Goal: Transaction & Acquisition: Download file/media

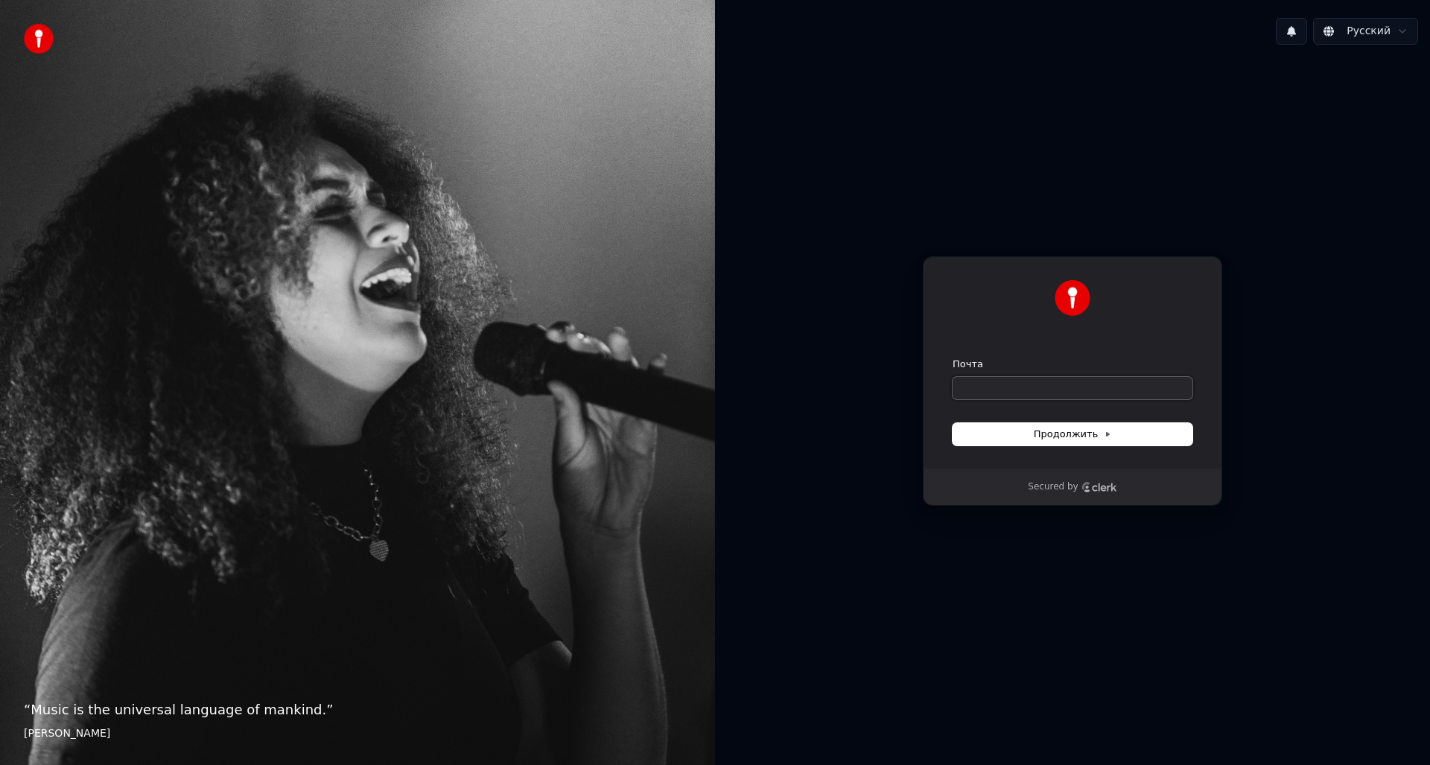
click at [984, 392] on input "Почта" at bounding box center [1072, 388] width 240 height 22
click at [983, 398] on input "Почта" at bounding box center [1072, 388] width 240 height 22
click at [983, 397] on input "Почта" at bounding box center [1072, 388] width 240 height 22
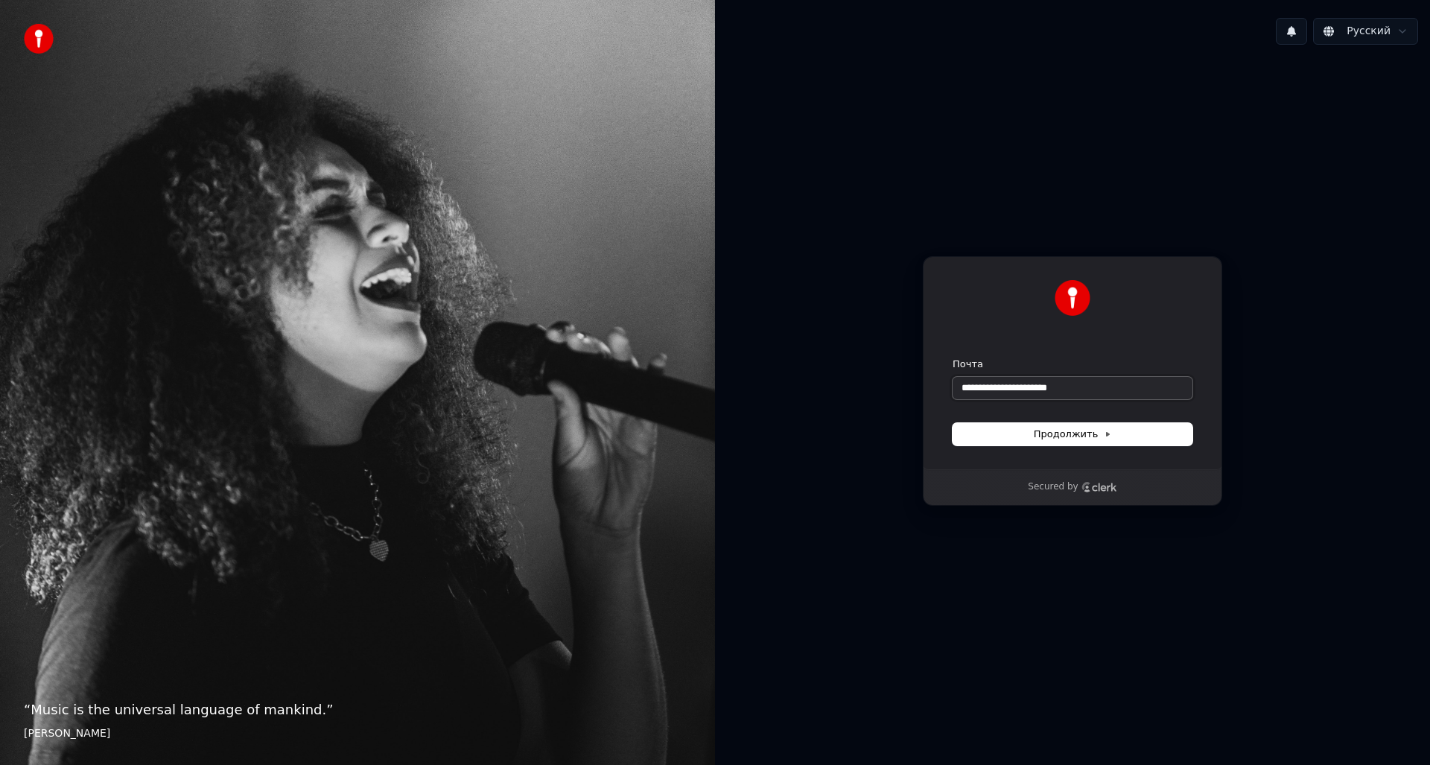
click at [952, 357] on button "submit" at bounding box center [952, 357] width 0 height 0
type input "**********"
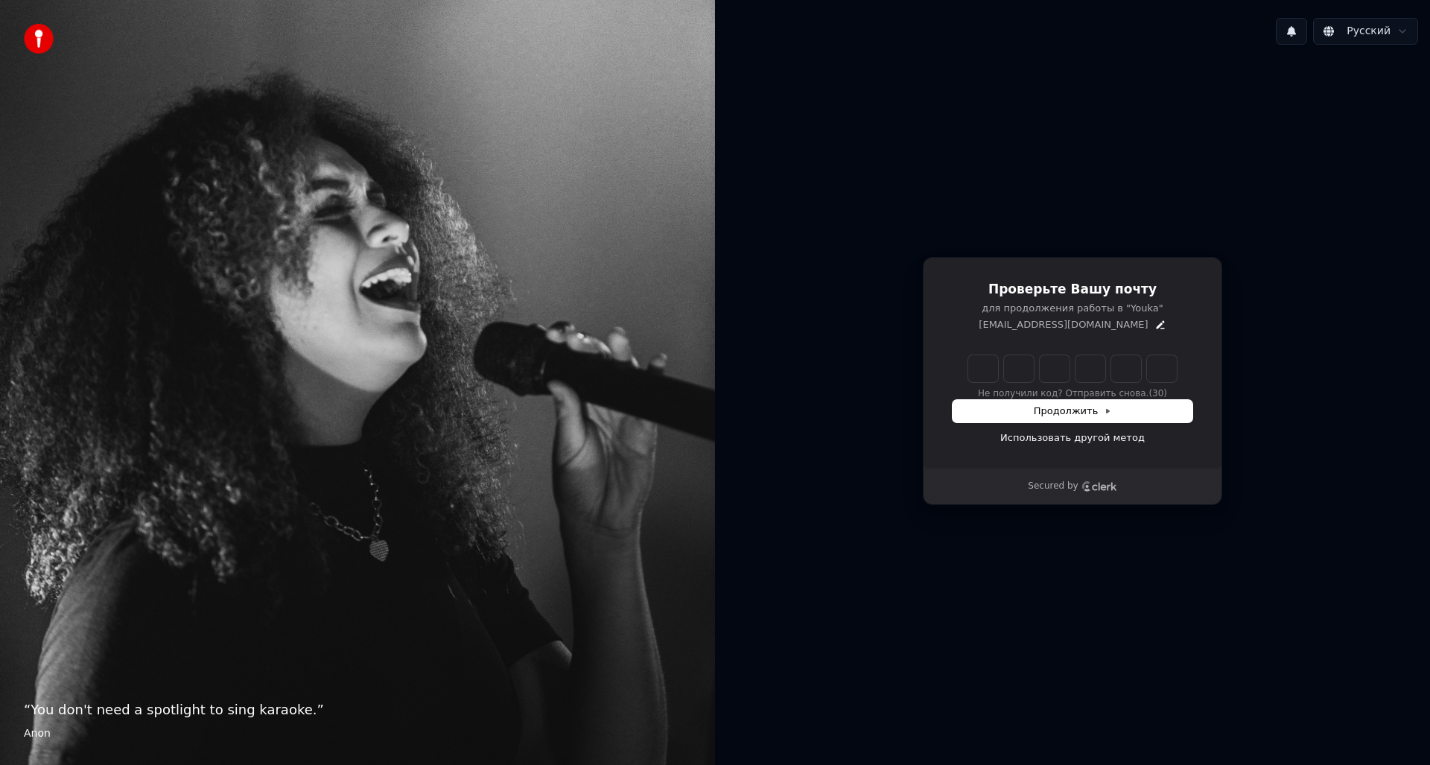
click at [989, 359] on input "Enter verification code" at bounding box center [1072, 368] width 208 height 27
click at [993, 369] on input "Enter verification code" at bounding box center [1087, 368] width 238 height 27
paste input "******"
type input "******"
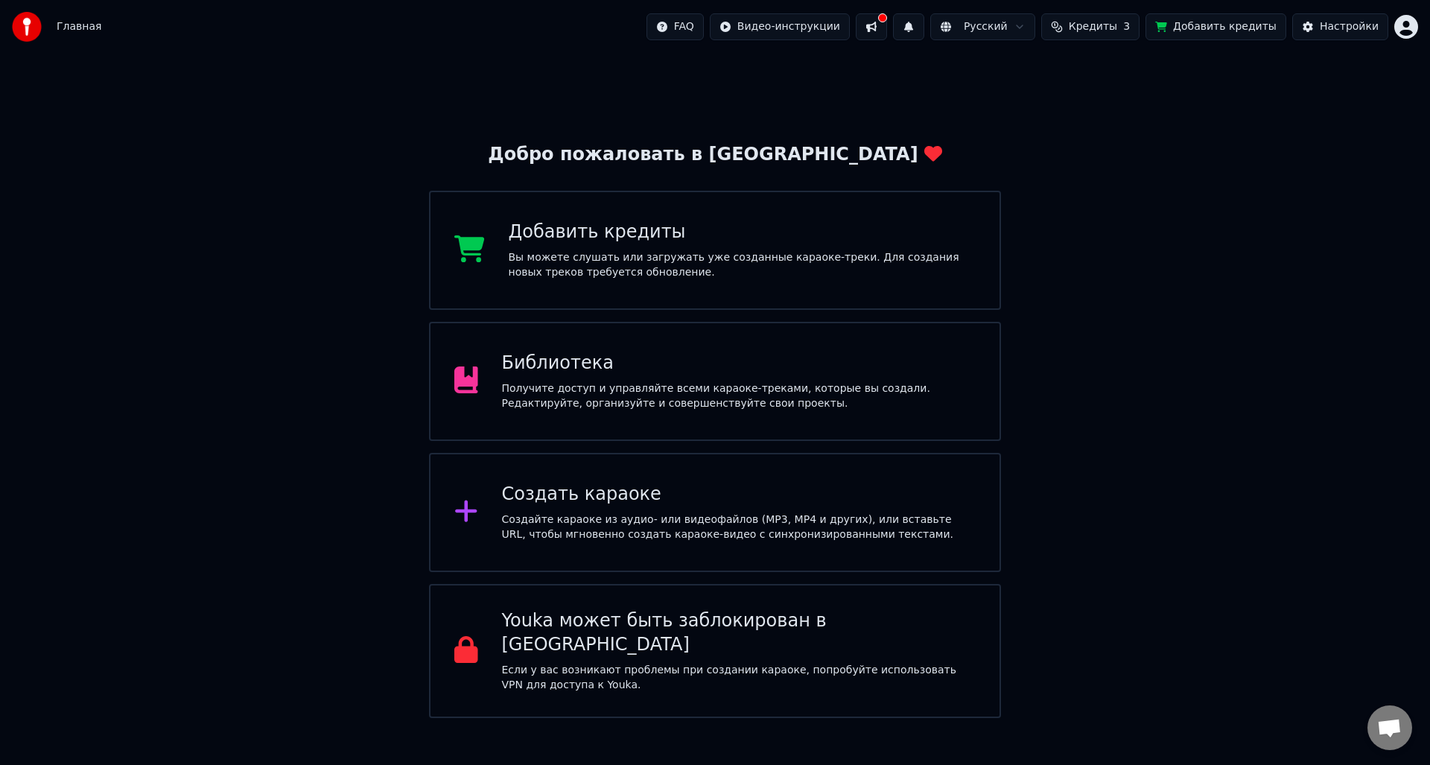
click at [564, 373] on div "Библиотека" at bounding box center [739, 363] width 474 height 24
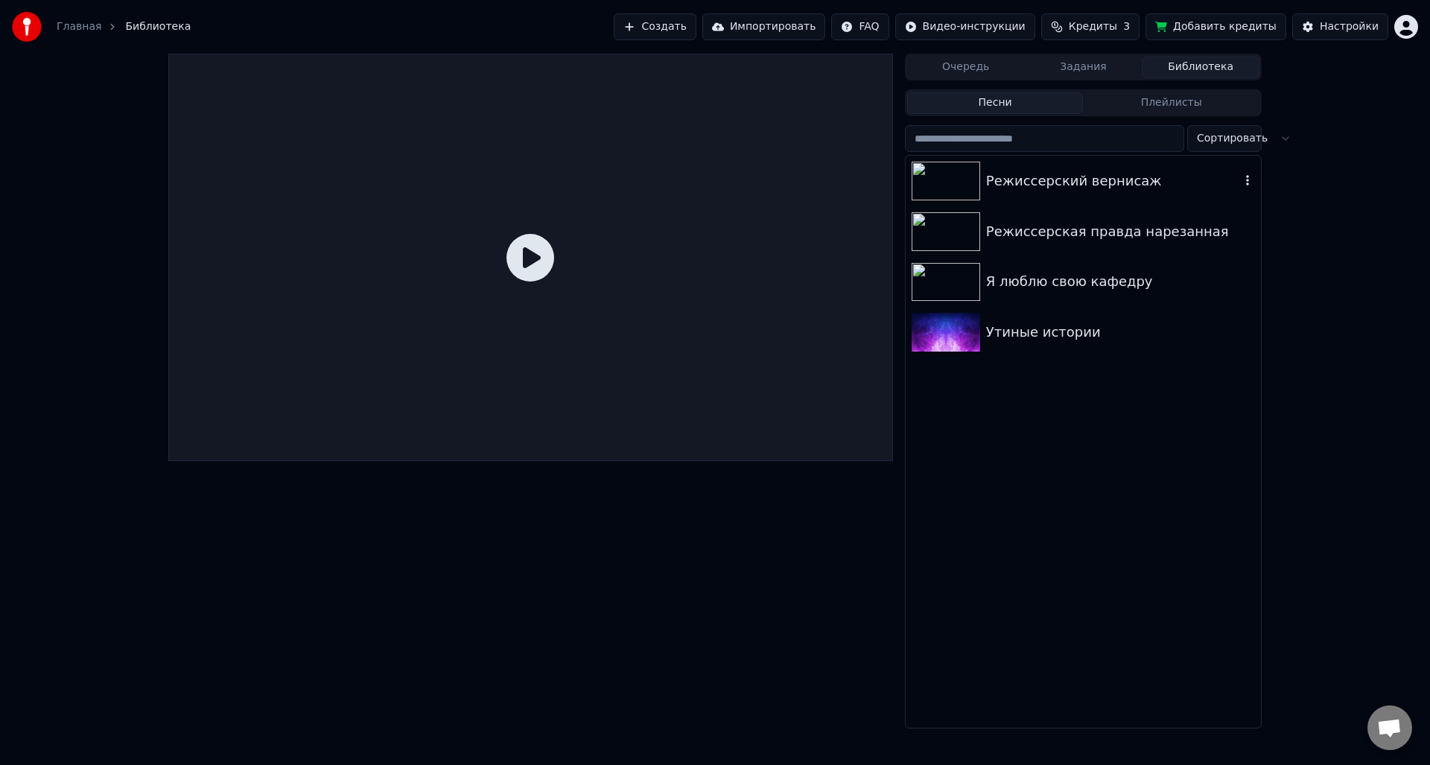
click at [1032, 189] on div "Режиссерский вернисаж" at bounding box center [1113, 181] width 254 height 21
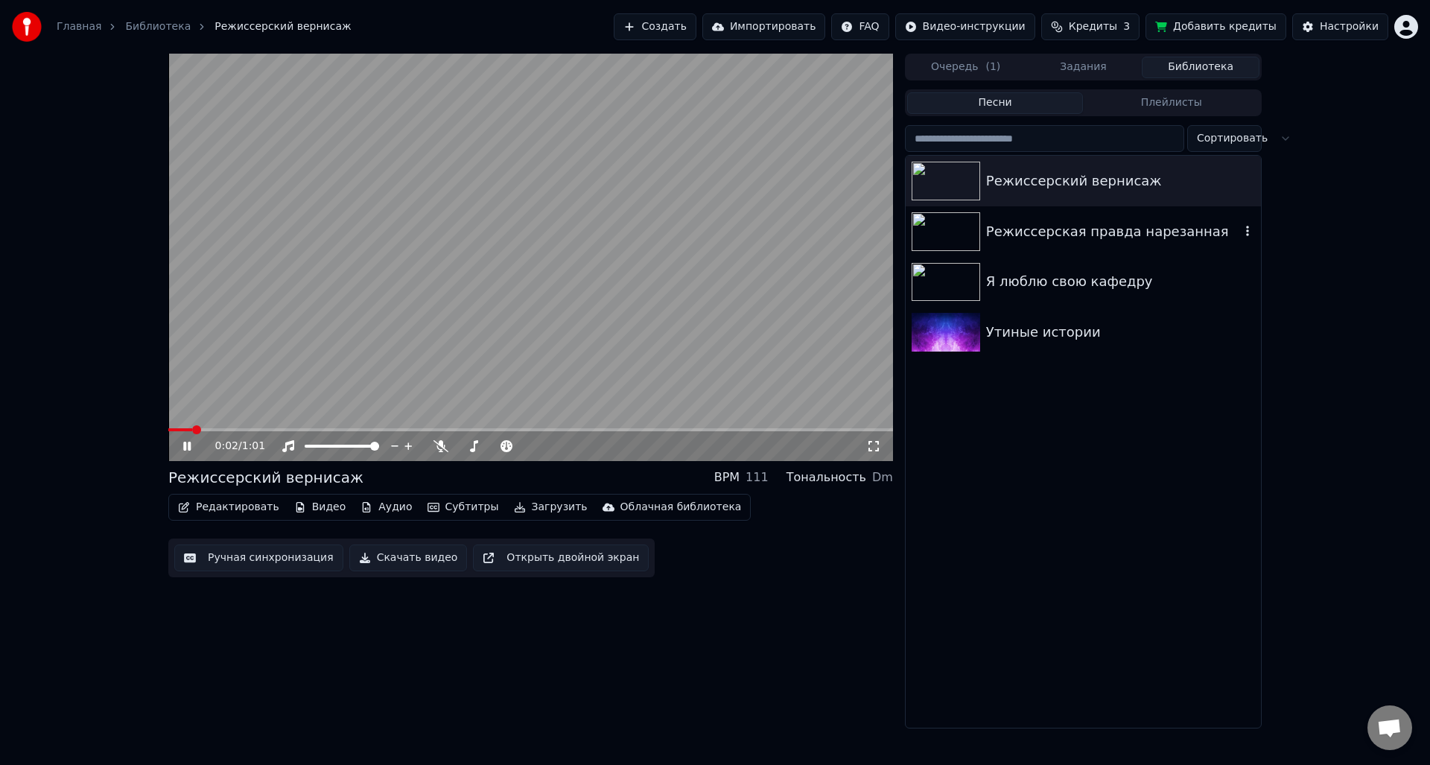
click at [1073, 221] on div "Режиссерская правда нарезанная" at bounding box center [1113, 231] width 254 height 21
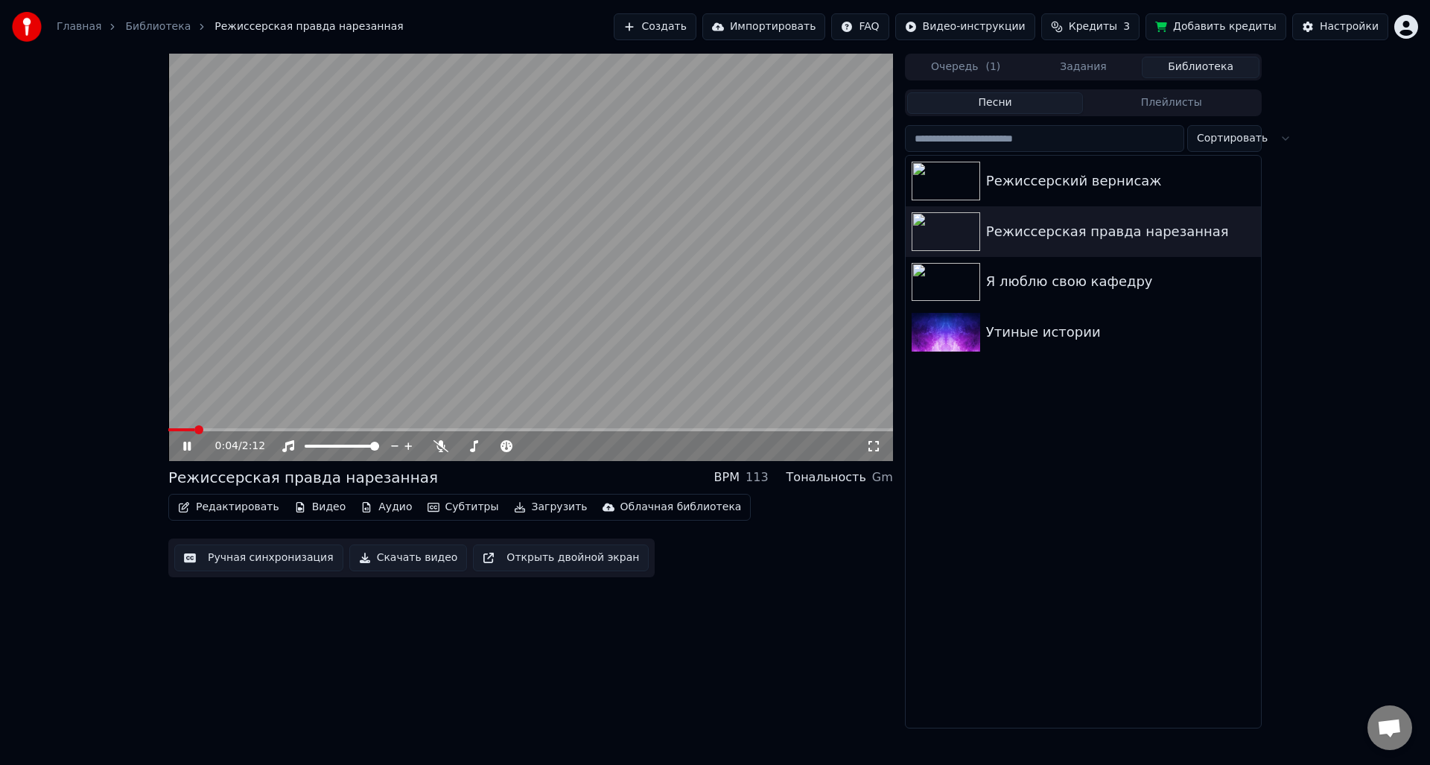
click at [185, 452] on icon at bounding box center [197, 446] width 35 height 12
click at [185, 450] on icon at bounding box center [186, 446] width 9 height 10
click at [185, 450] on icon at bounding box center [186, 446] width 7 height 9
click at [1054, 319] on div "Утиные истории" at bounding box center [1082, 332] width 355 height 51
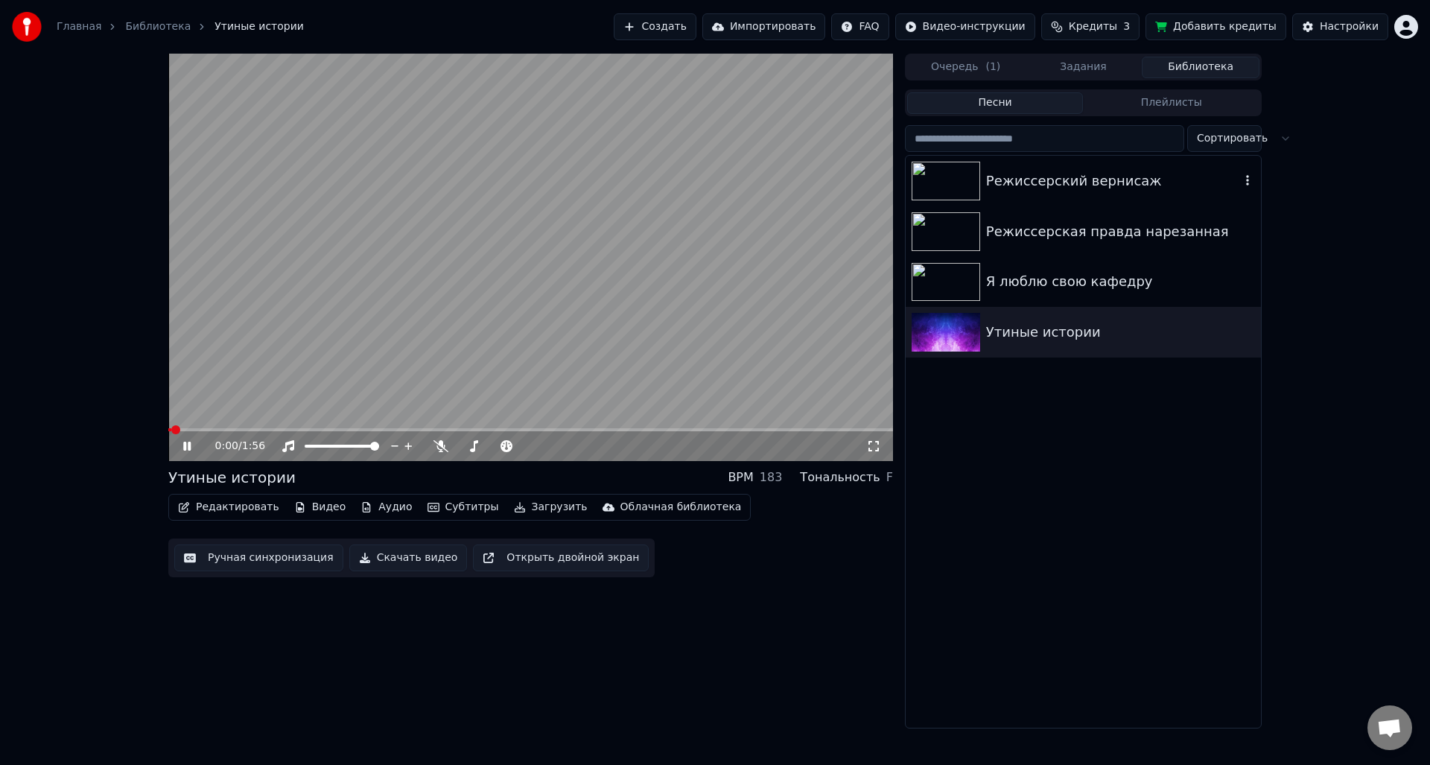
click at [1036, 159] on div "Режиссерский вернисаж" at bounding box center [1082, 181] width 355 height 51
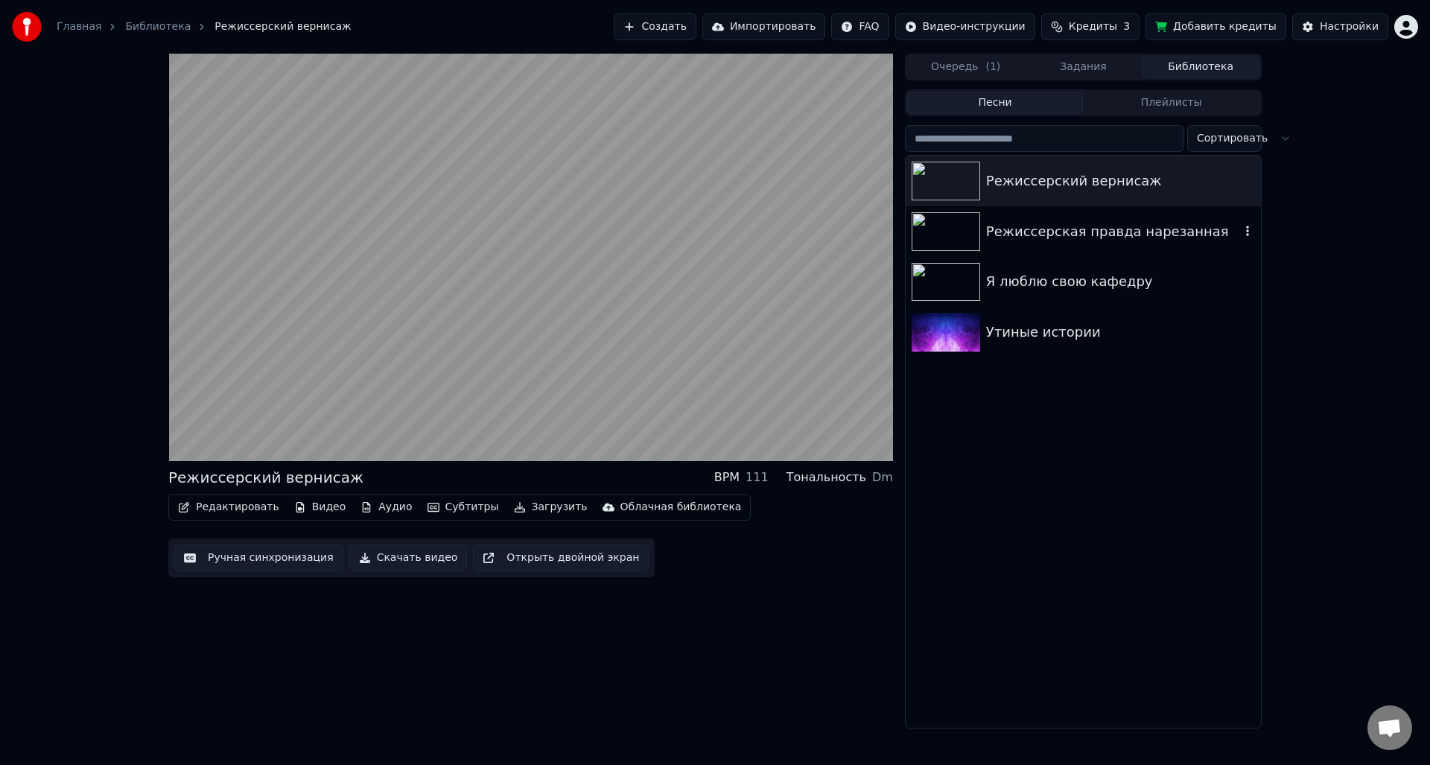
click at [1013, 216] on div "Режиссерская правда нарезанная" at bounding box center [1082, 231] width 355 height 51
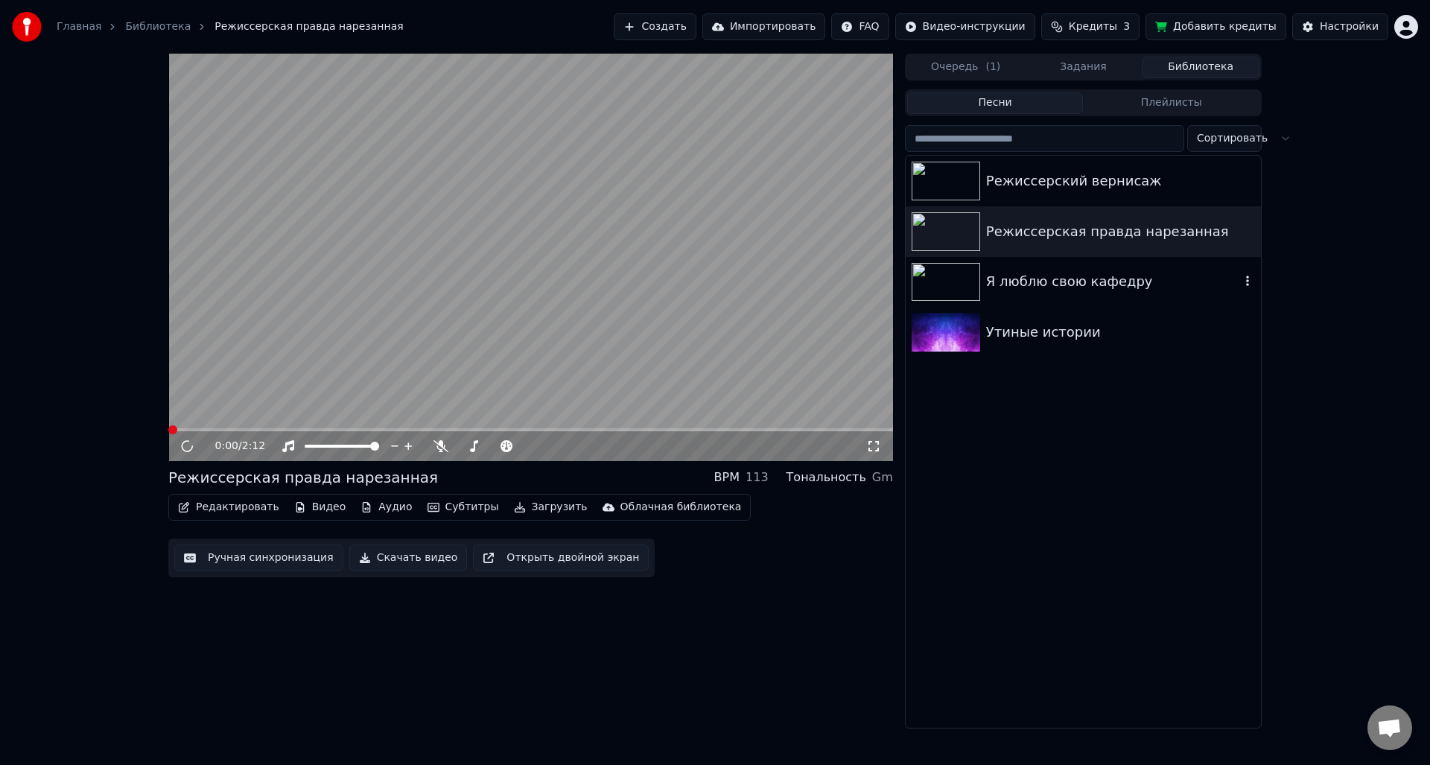
click at [1025, 288] on div "Я люблю свою кафедру" at bounding box center [1113, 281] width 254 height 21
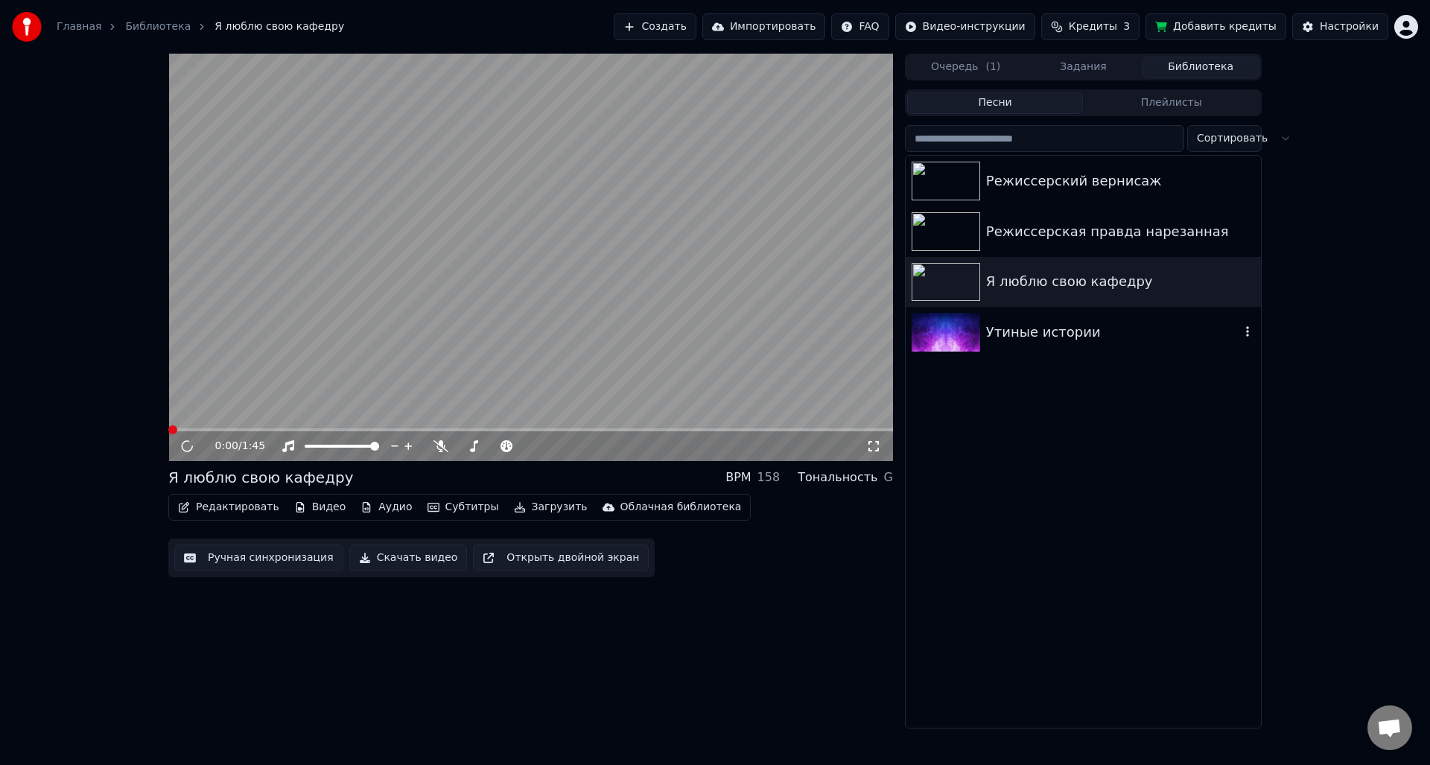
click at [1034, 349] on div "Утиные истории" at bounding box center [1082, 332] width 355 height 51
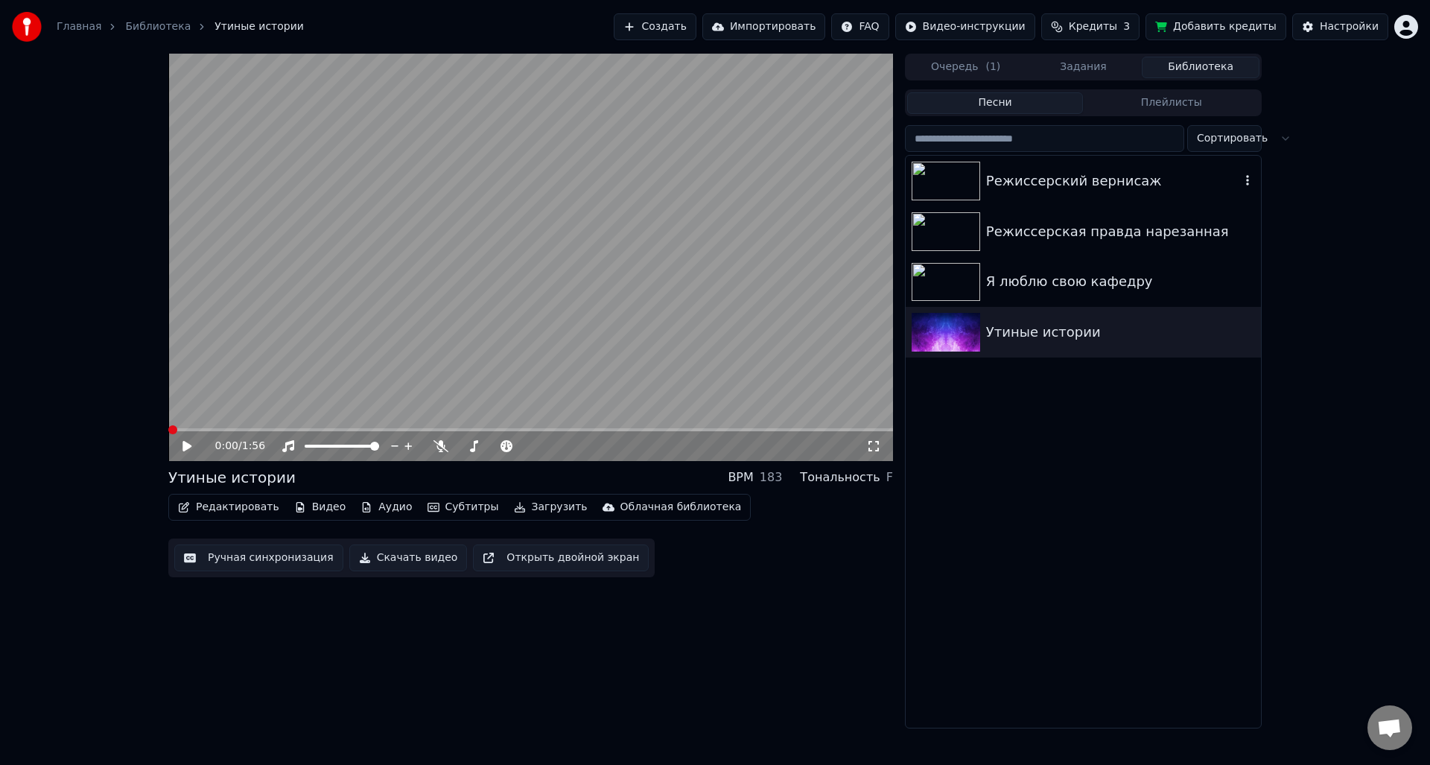
click at [1013, 192] on div "Режиссерский вернисаж" at bounding box center [1082, 181] width 355 height 51
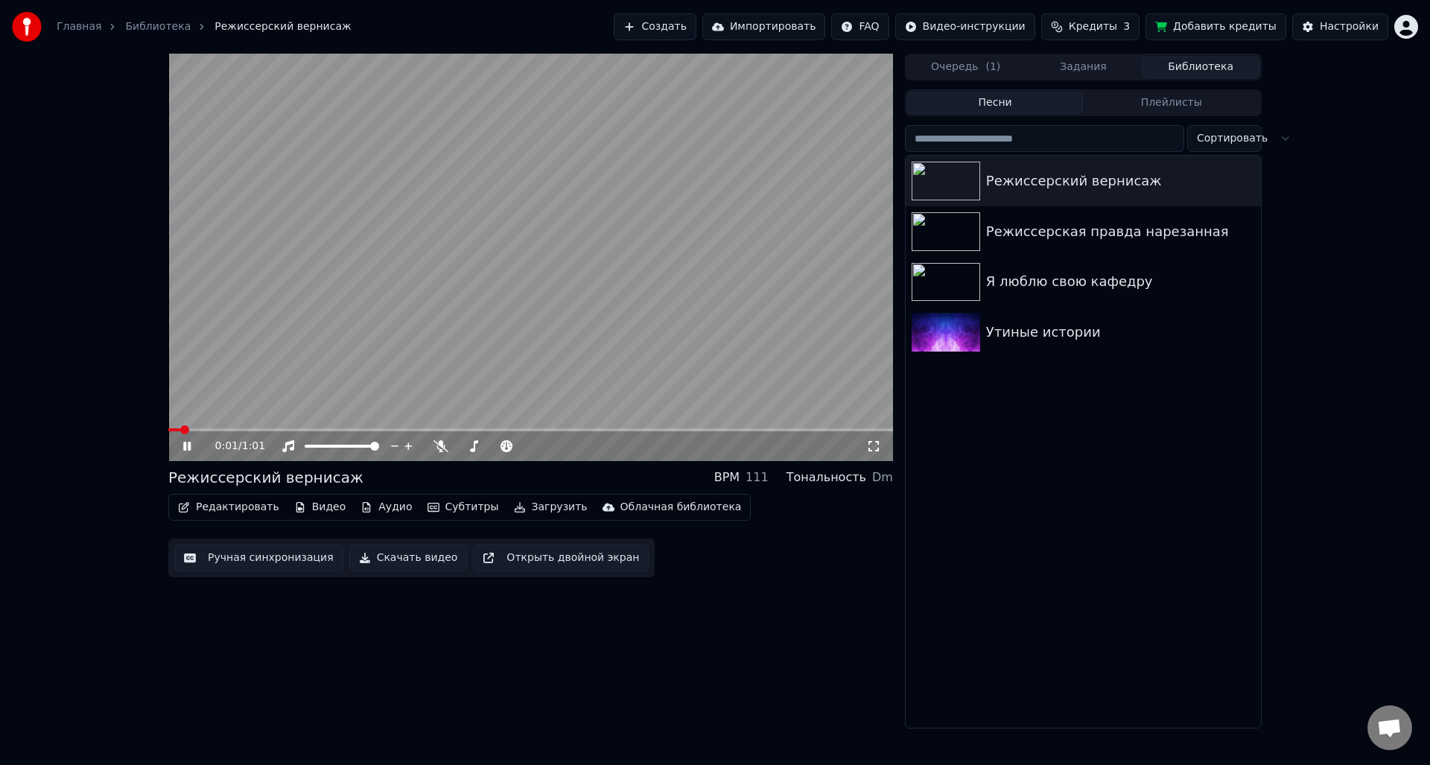
click at [187, 445] on icon at bounding box center [197, 446] width 35 height 12
click at [211, 508] on button "Редактировать" at bounding box center [228, 507] width 113 height 21
click at [1077, 226] on div "Режиссерская правда нарезанная" at bounding box center [1113, 231] width 254 height 21
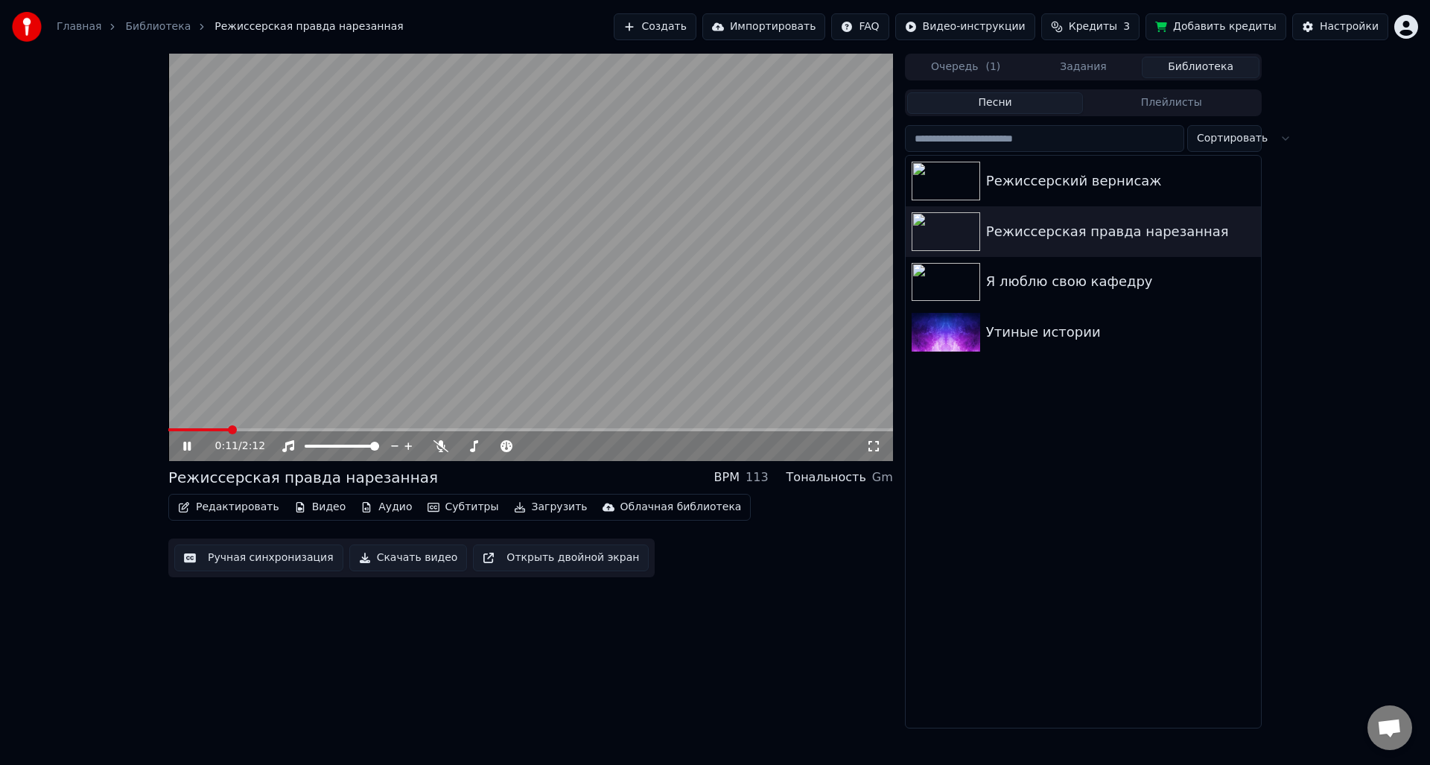
click at [227, 429] on span at bounding box center [530, 429] width 724 height 3
click at [331, 435] on div "0:12 / 2:12" at bounding box center [530, 446] width 724 height 30
click at [284, 427] on video at bounding box center [530, 257] width 724 height 407
click at [289, 428] on span at bounding box center [530, 429] width 724 height 3
click at [180, 450] on icon at bounding box center [197, 446] width 35 height 12
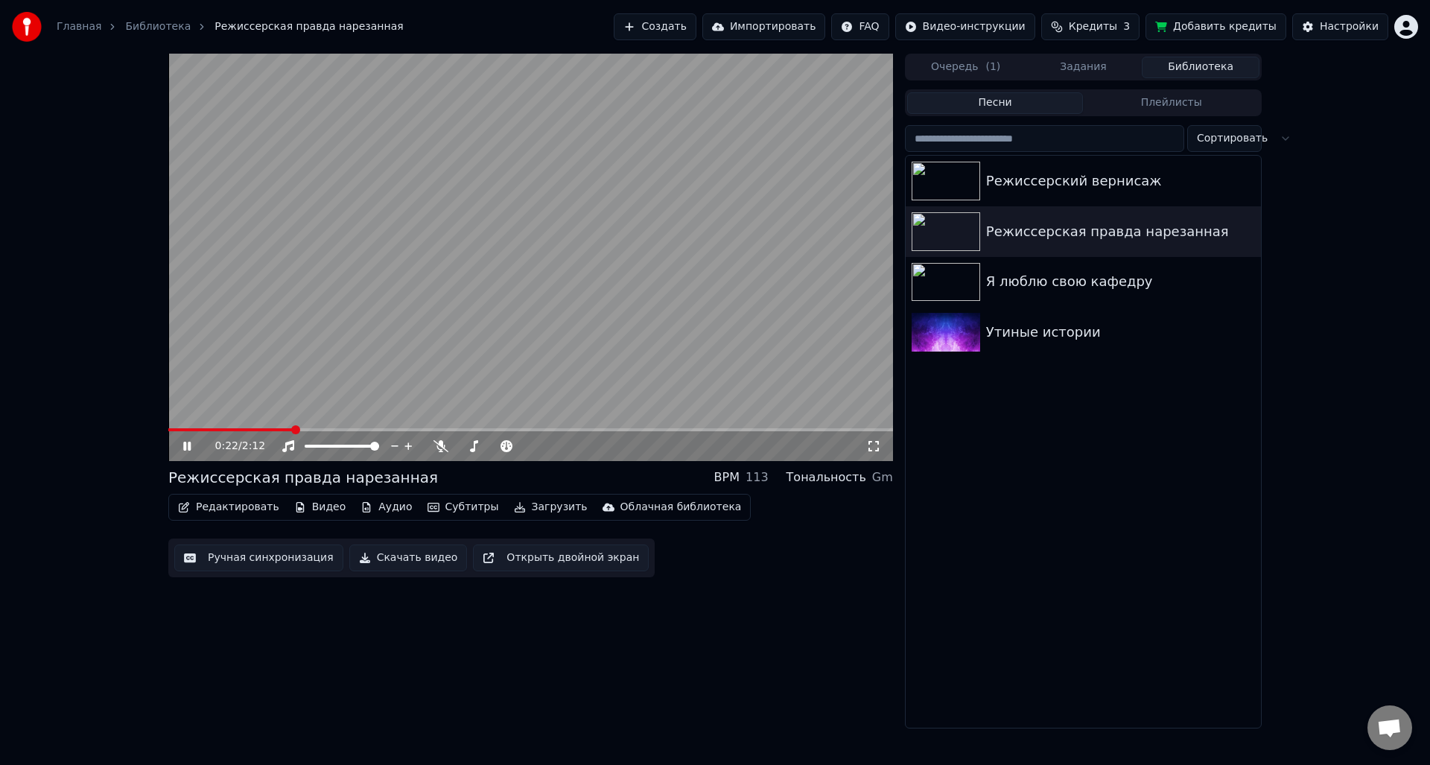
click at [340, 432] on div "0:22 / 2:12" at bounding box center [530, 446] width 724 height 30
click at [351, 433] on div "0:23 / 2:12" at bounding box center [530, 446] width 724 height 30
click at [356, 428] on span at bounding box center [530, 429] width 724 height 3
click at [490, 431] on span at bounding box center [530, 429] width 724 height 3
click at [826, 427] on video at bounding box center [530, 257] width 724 height 407
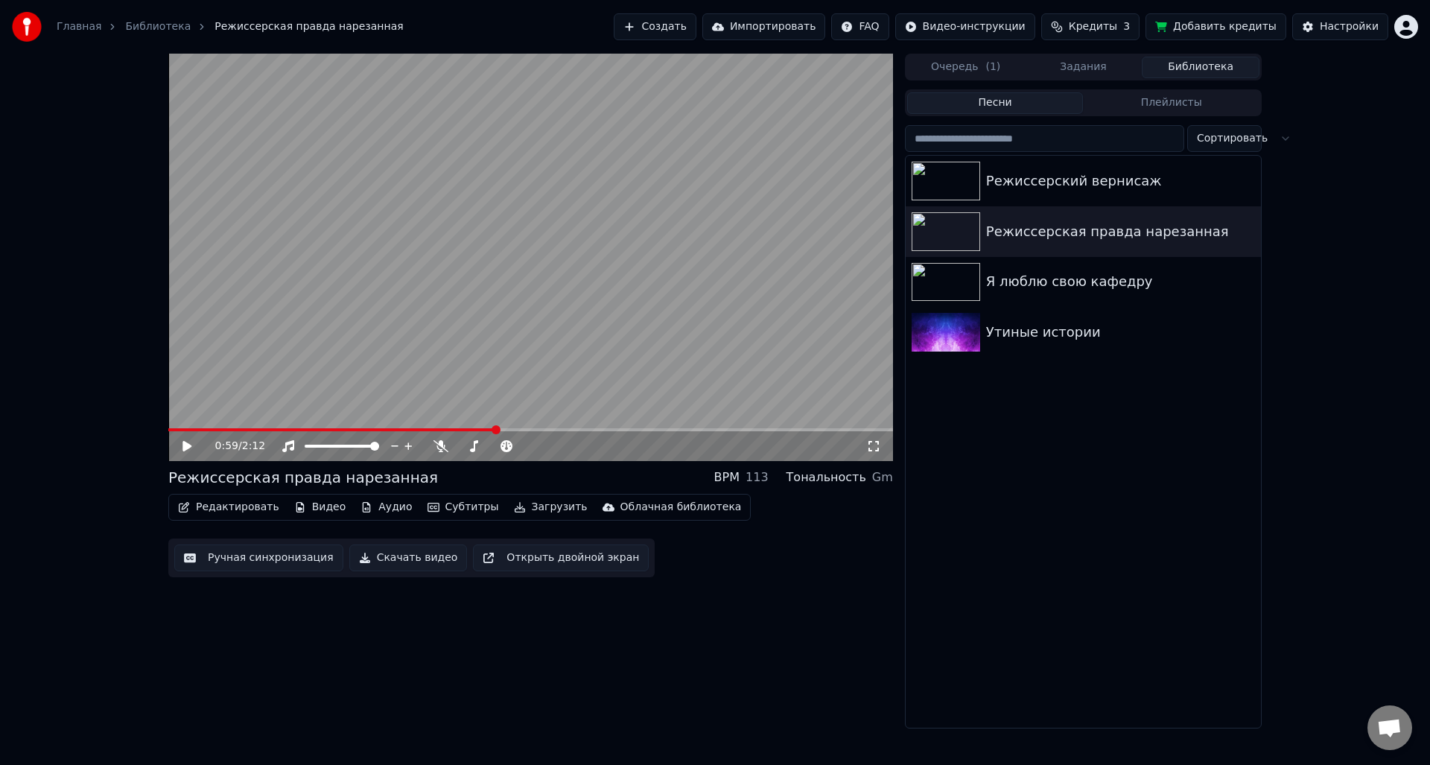
click at [844, 427] on video at bounding box center [530, 257] width 724 height 407
click at [844, 430] on span at bounding box center [530, 429] width 724 height 3
click at [870, 431] on span at bounding box center [530, 429] width 724 height 3
click at [1054, 275] on div "Я люблю свою кафедру" at bounding box center [1113, 281] width 254 height 21
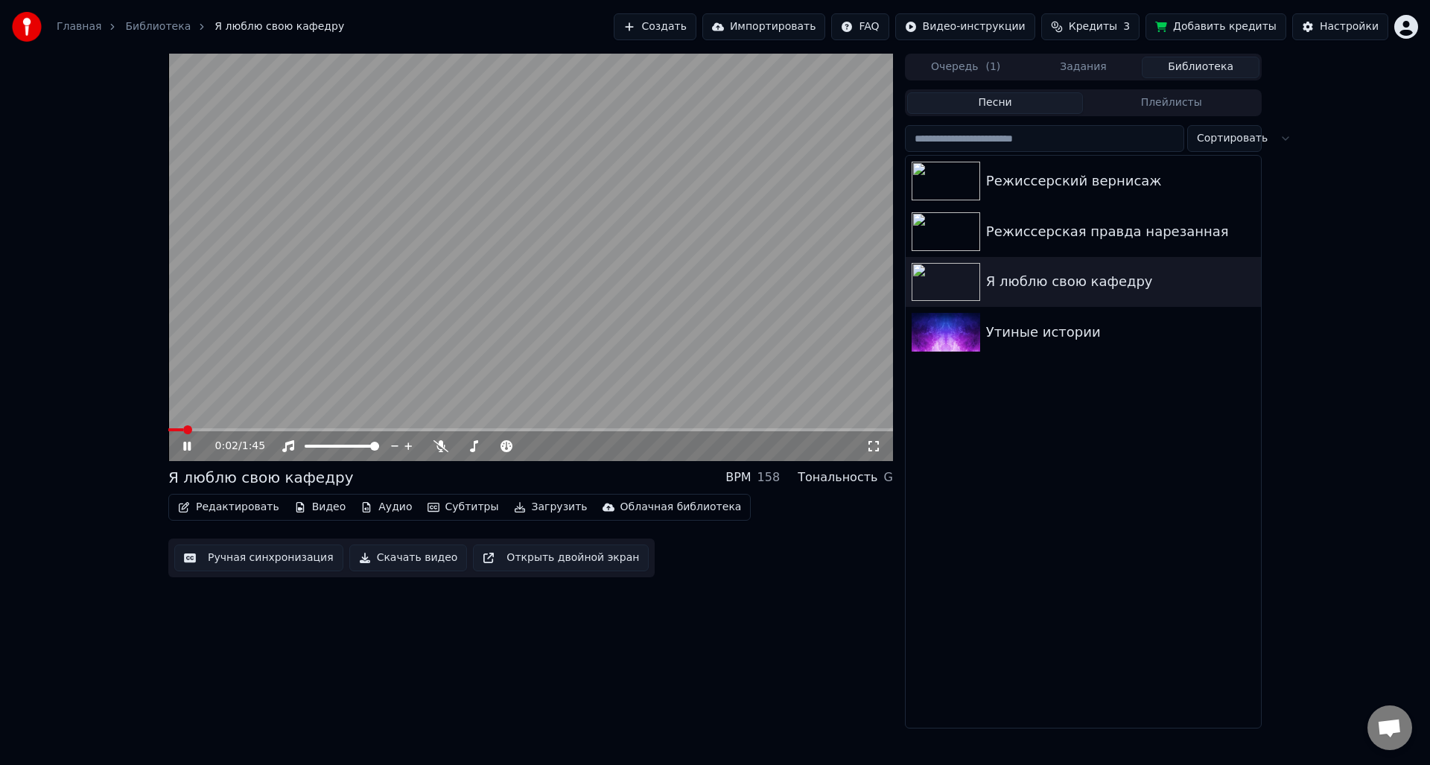
click at [186, 450] on icon at bounding box center [186, 446] width 7 height 9
click at [1072, 278] on div "Я люблю свою кафедру" at bounding box center [1113, 281] width 254 height 21
click at [1018, 235] on div "Режиссерская правда нарезанная" at bounding box center [1113, 231] width 254 height 21
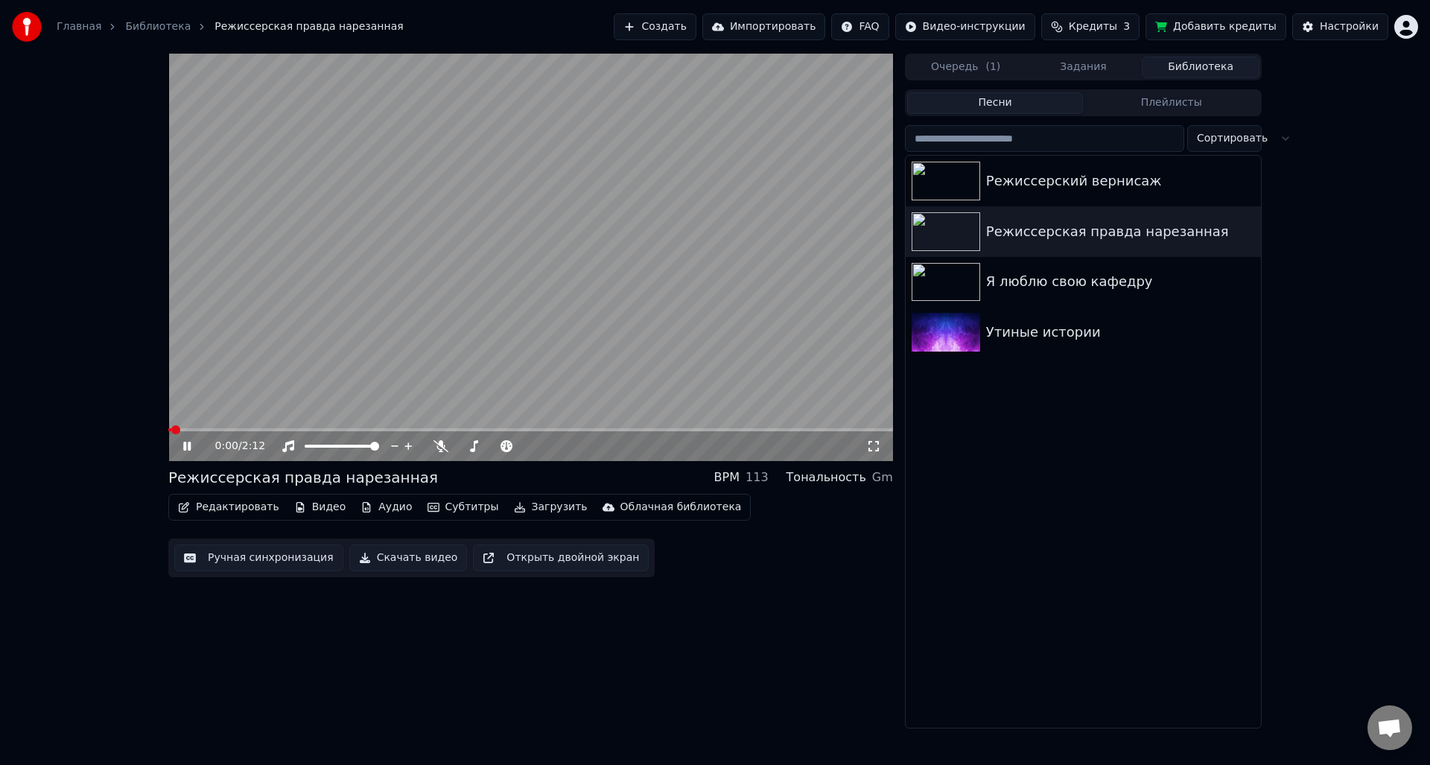
click at [204, 510] on button "Редактировать" at bounding box center [228, 507] width 113 height 21
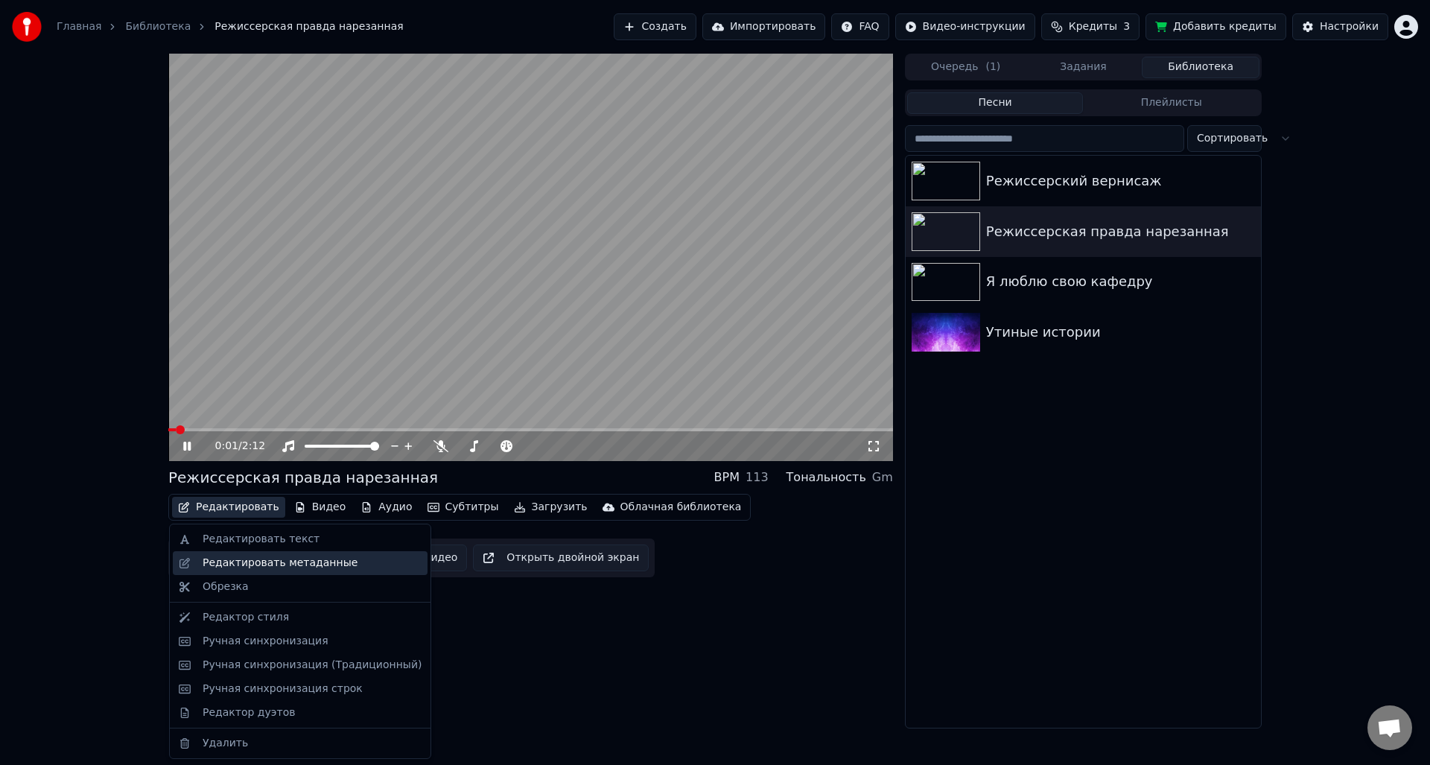
click at [261, 563] on div "Редактировать метаданные" at bounding box center [280, 562] width 155 height 15
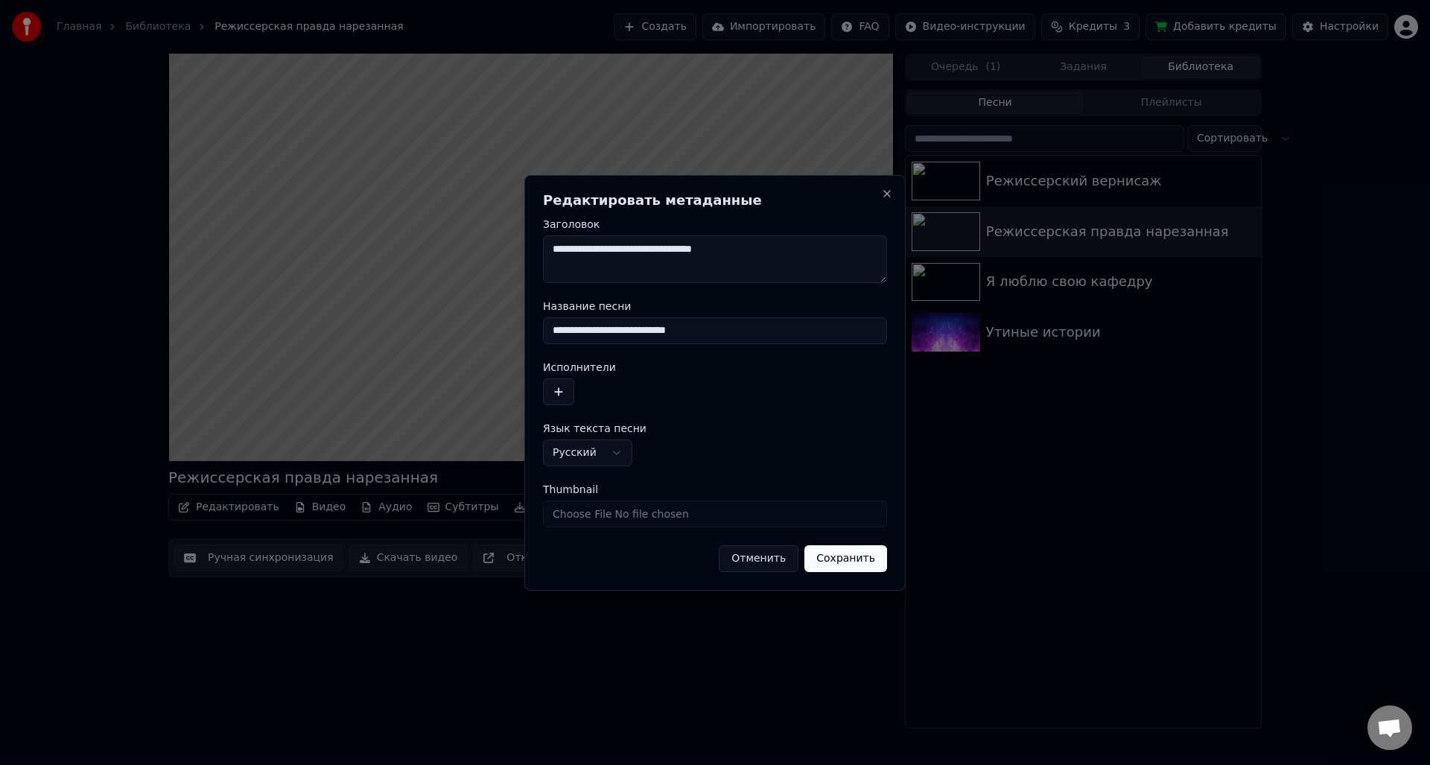
click at [752, 250] on textarea "**********" at bounding box center [715, 259] width 344 height 48
drag, startPoint x: 587, startPoint y: 252, endPoint x: 500, endPoint y: 252, distance: 87.1
click at [500, 252] on body "**********" at bounding box center [715, 382] width 1430 height 765
type textarea "**********"
click at [552, 389] on button "button" at bounding box center [558, 391] width 31 height 27
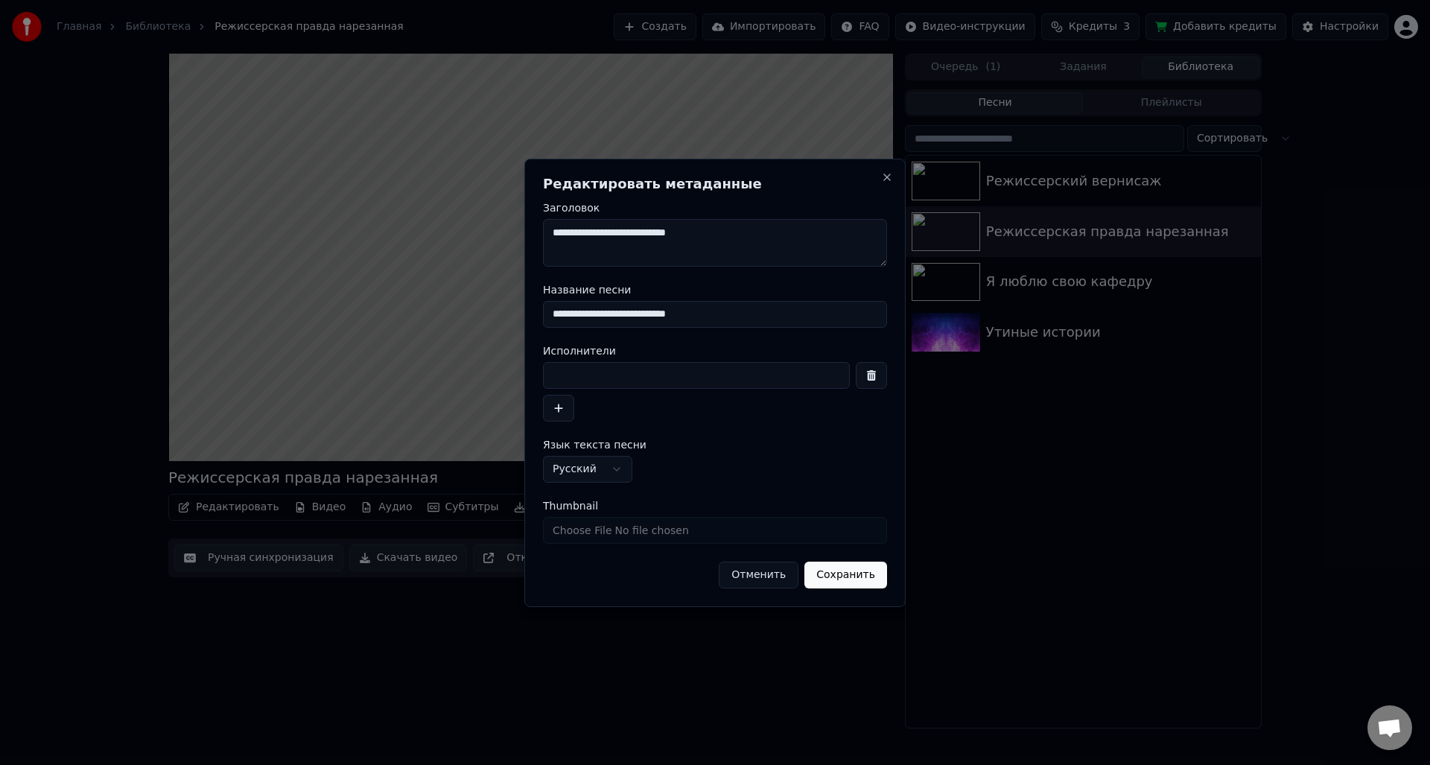
click at [567, 380] on input at bounding box center [696, 375] width 307 height 27
type input "*"
type input "*****"
click at [826, 583] on button "Сохранить" at bounding box center [845, 574] width 83 height 27
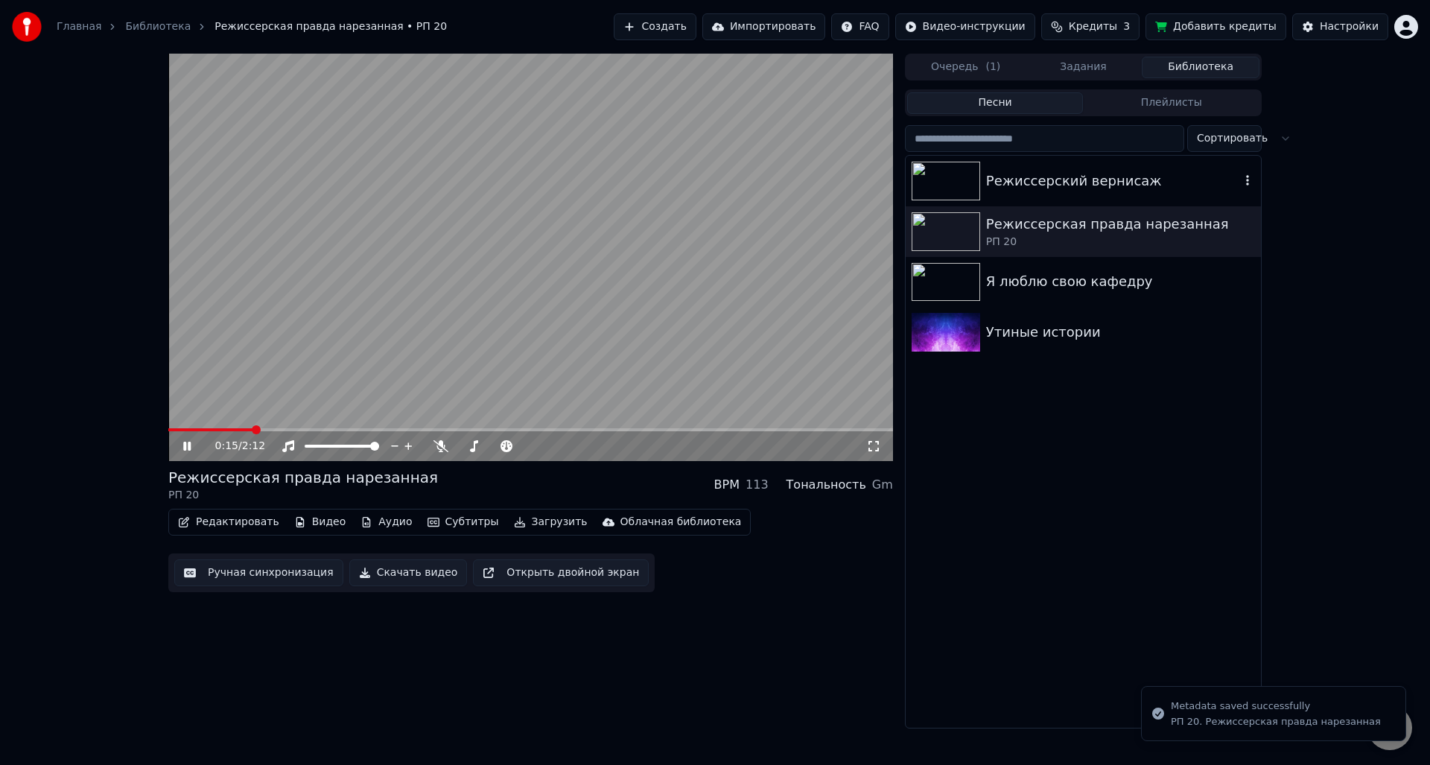
click at [994, 186] on div "Режиссерский вернисаж" at bounding box center [1113, 181] width 254 height 21
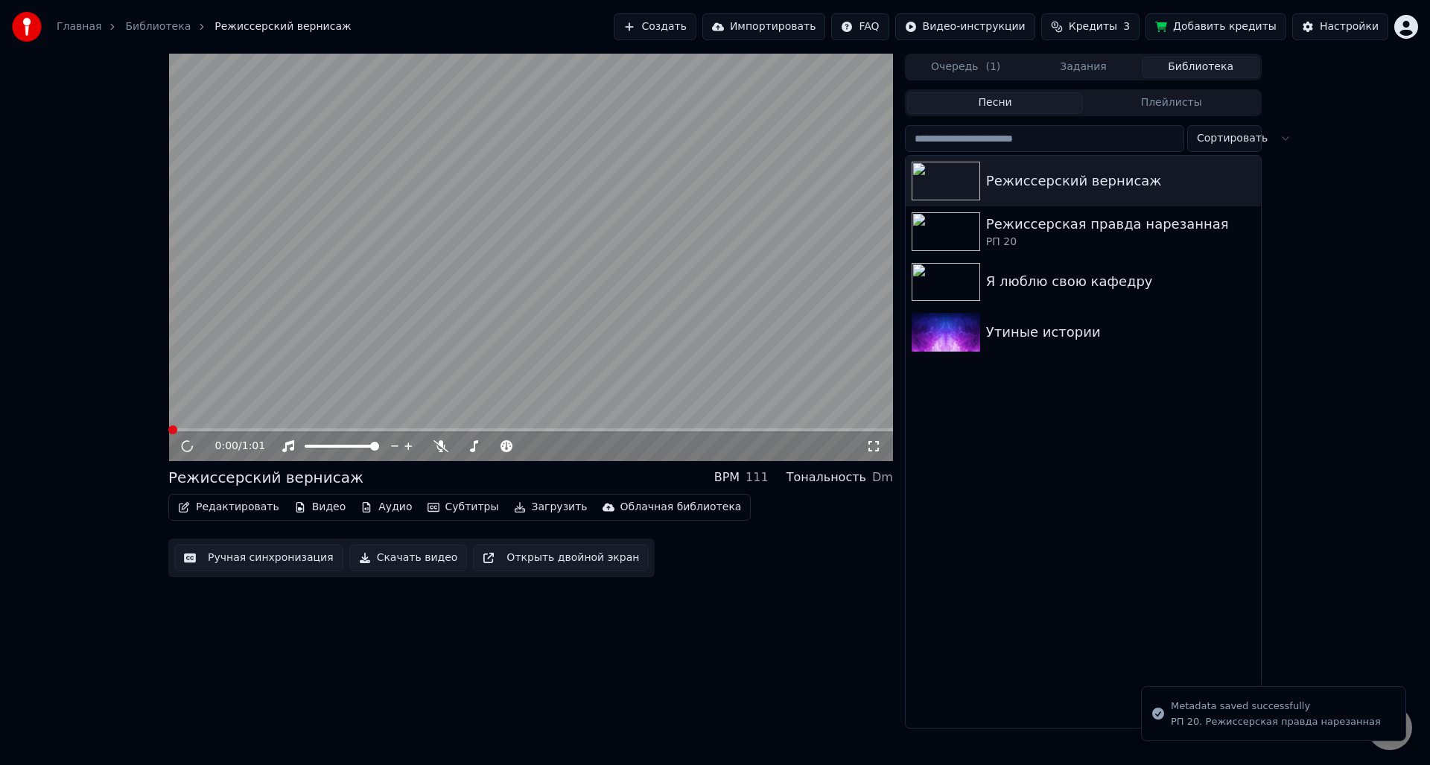
click at [194, 506] on button "Редактировать" at bounding box center [228, 507] width 113 height 21
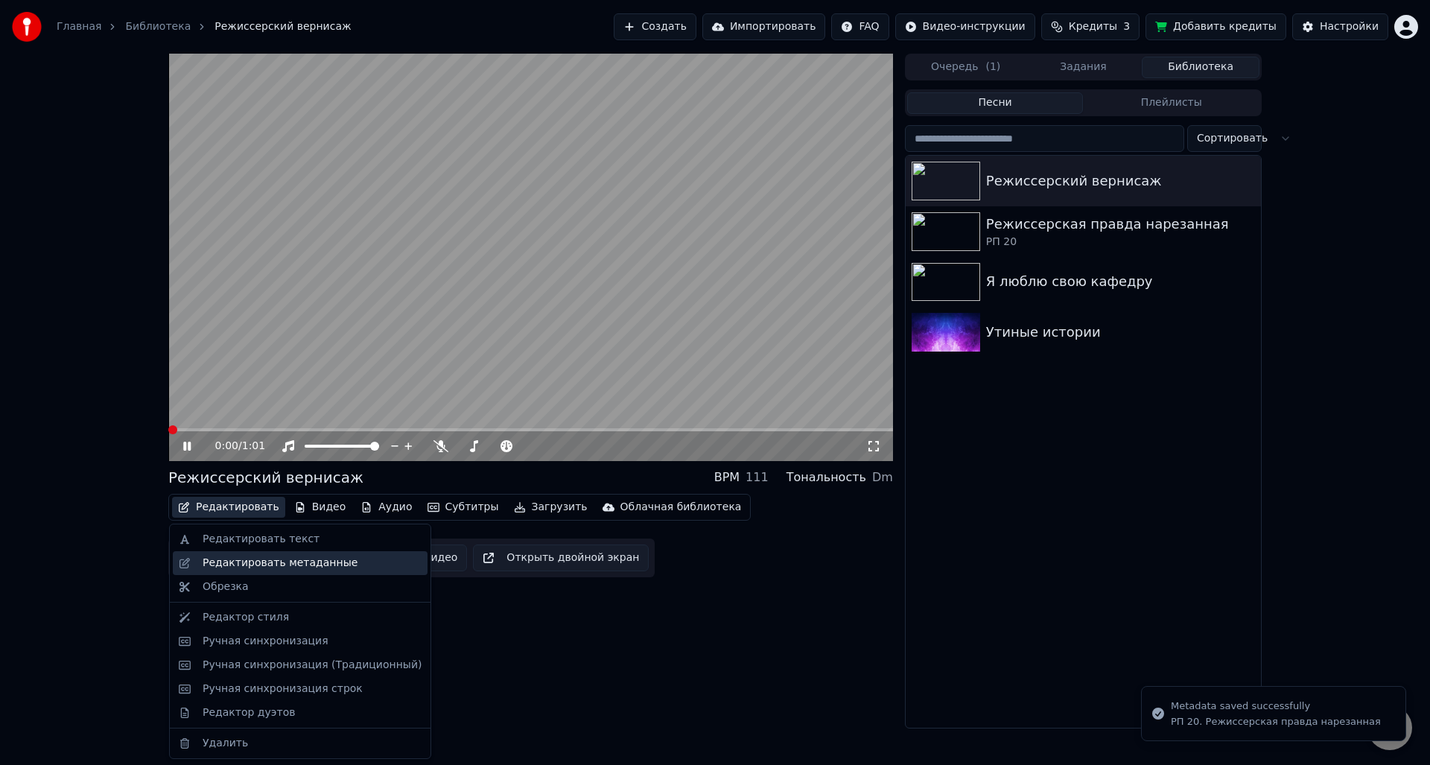
click at [266, 564] on div "Редактировать метаданные" at bounding box center [280, 562] width 155 height 15
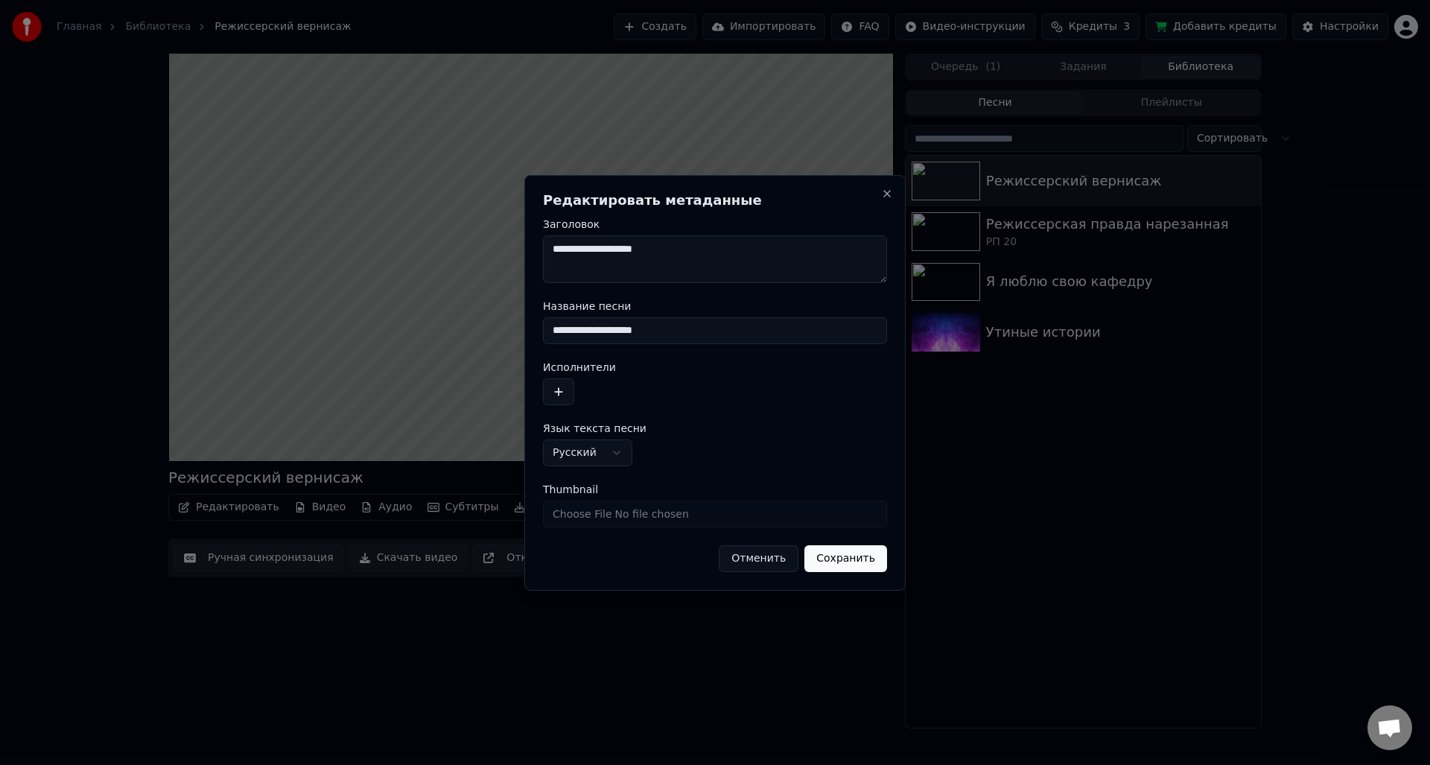
click at [558, 395] on button "button" at bounding box center [558, 391] width 31 height 27
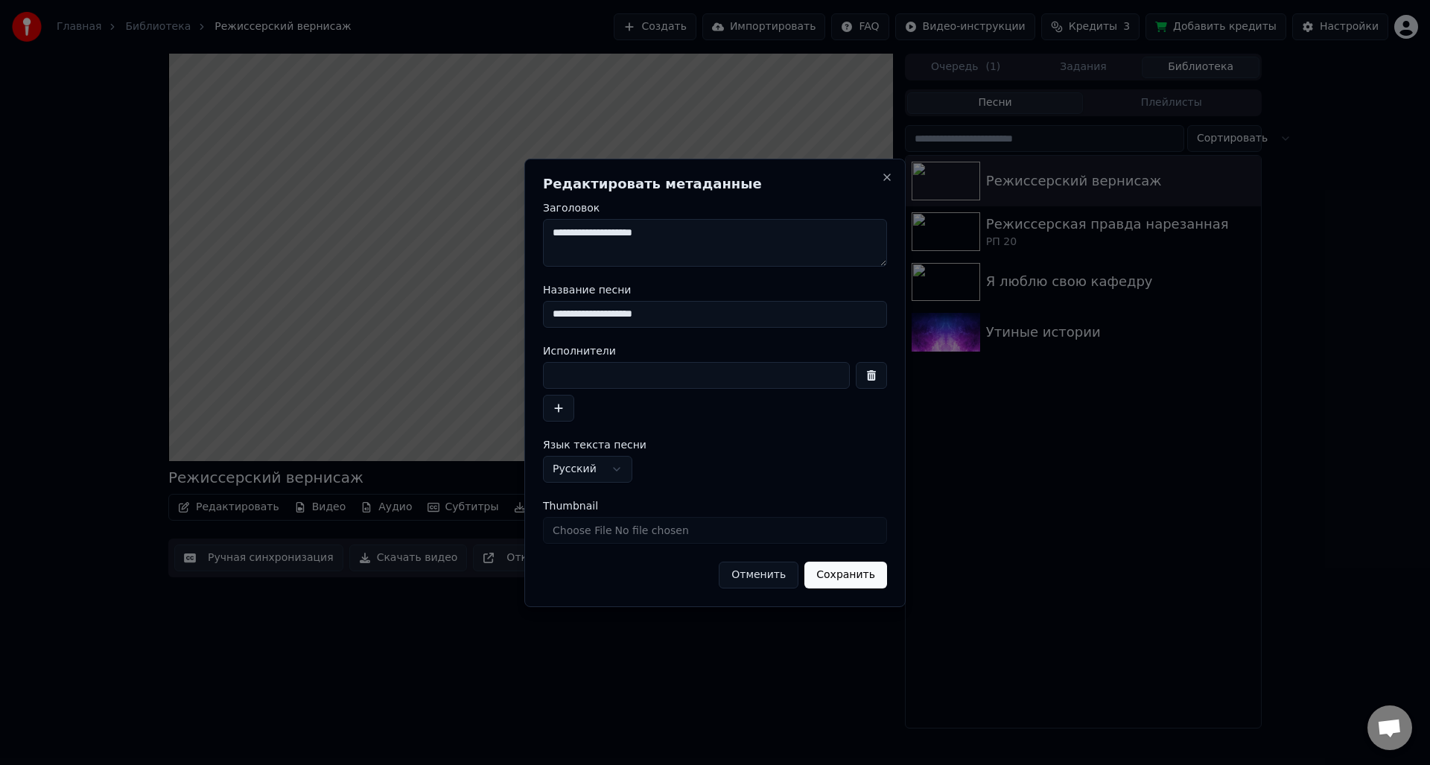
click at [576, 362] on input at bounding box center [696, 375] width 307 height 27
type input "*****"
click at [829, 575] on button "Сохранить" at bounding box center [845, 574] width 83 height 27
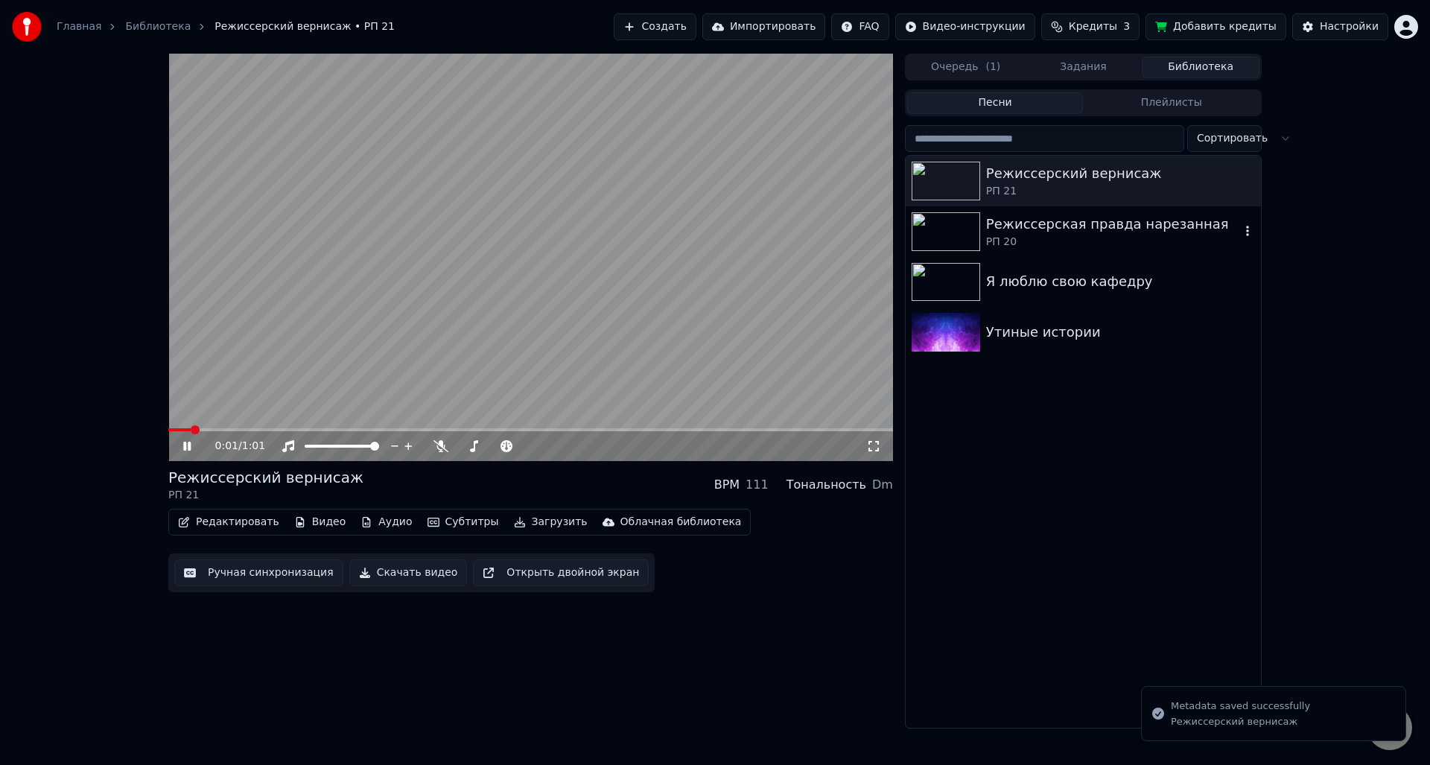
click at [984, 223] on div at bounding box center [948, 231] width 74 height 39
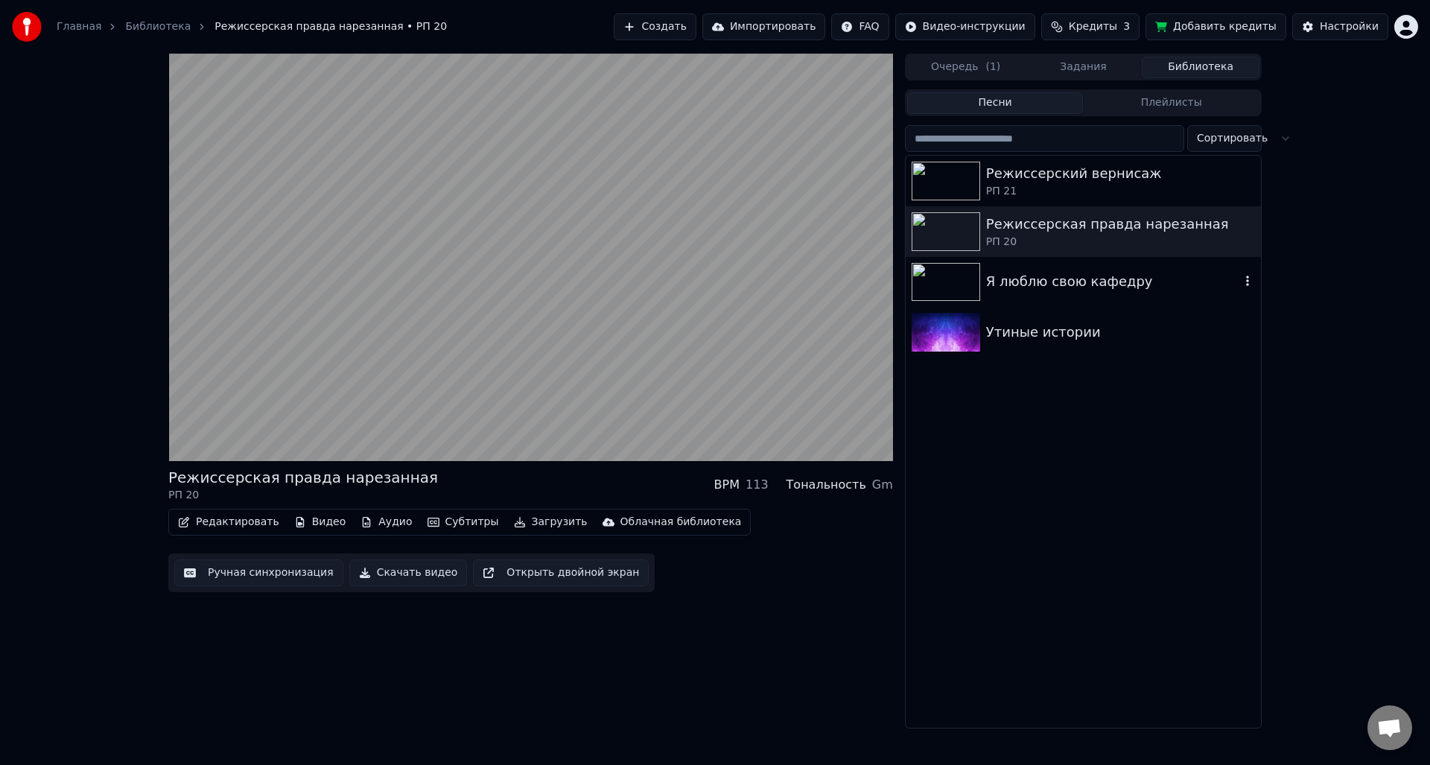
click at [1000, 295] on div "Я люблю свою кафедру" at bounding box center [1082, 282] width 355 height 51
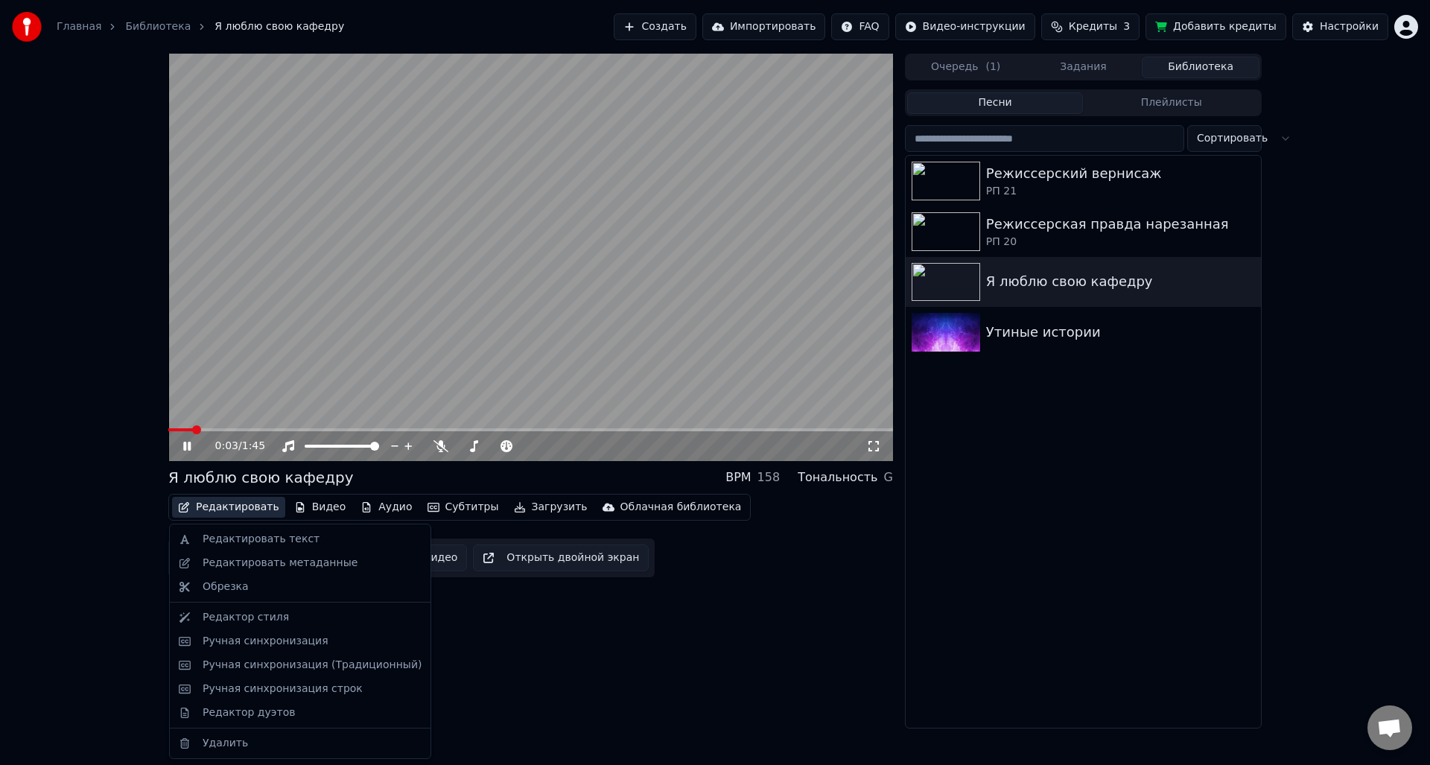
click at [211, 506] on button "Редактировать" at bounding box center [228, 507] width 113 height 21
click at [238, 568] on div "Редактировать метаданные" at bounding box center [280, 562] width 155 height 15
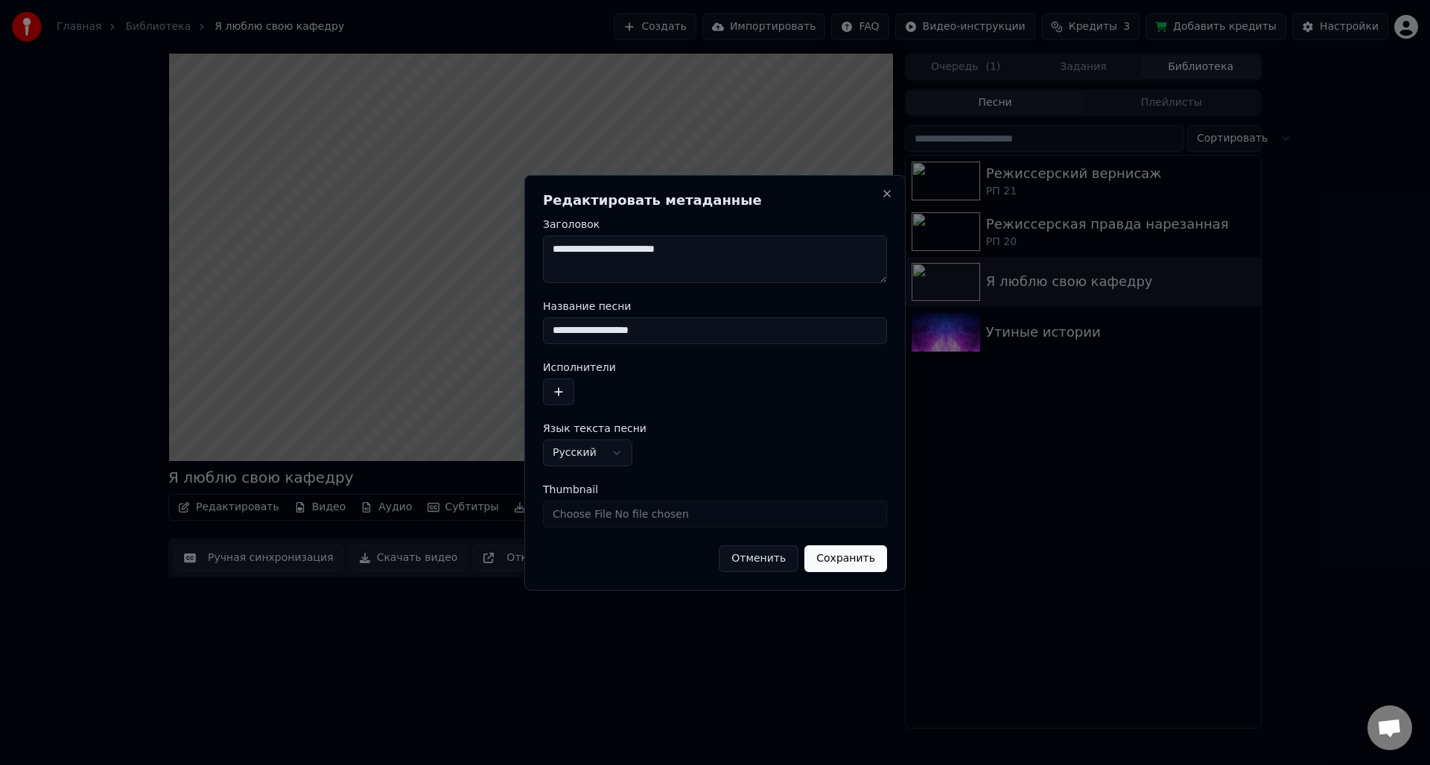
click at [564, 399] on button "button" at bounding box center [558, 391] width 31 height 27
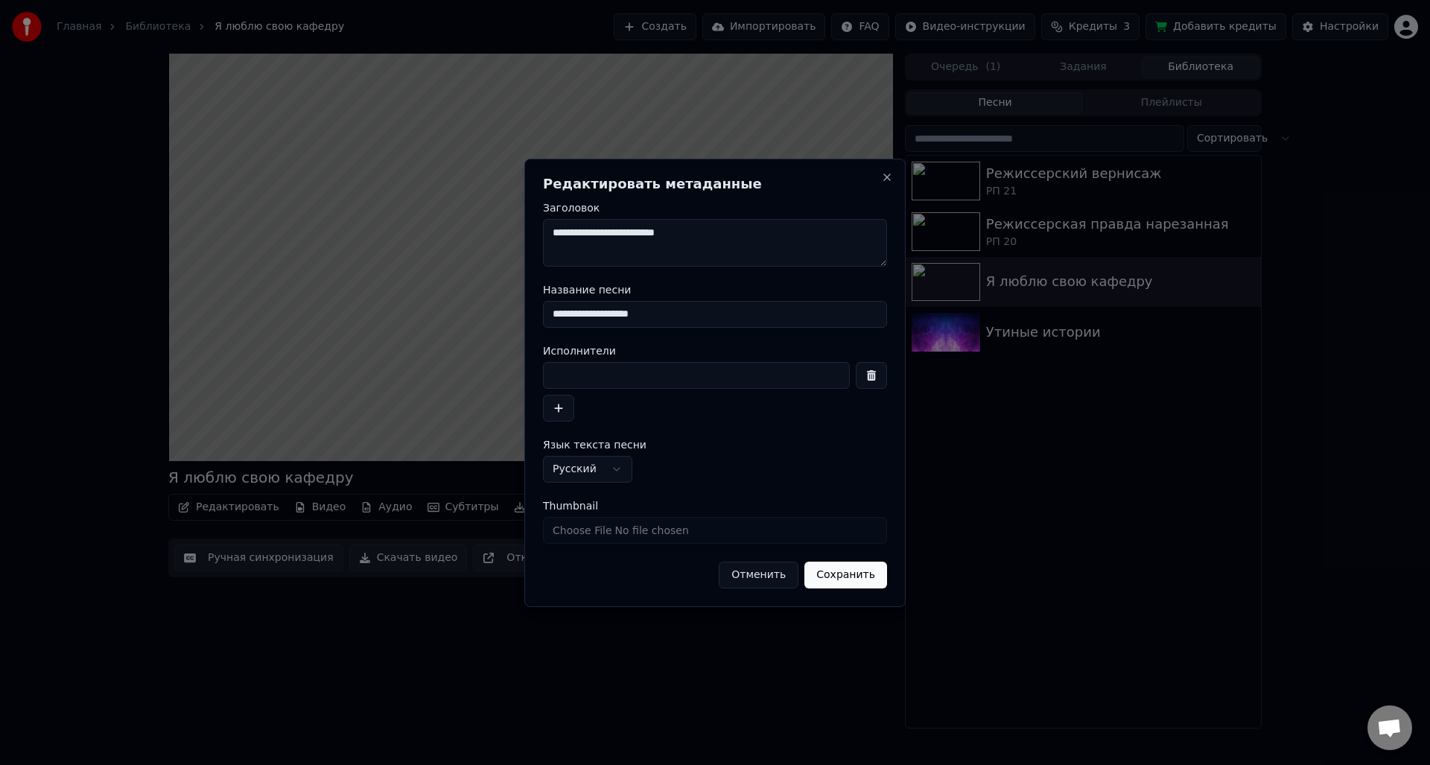
click at [589, 375] on input at bounding box center [696, 375] width 307 height 27
type input "*****"
click at [865, 569] on button "Сохранить" at bounding box center [845, 574] width 83 height 27
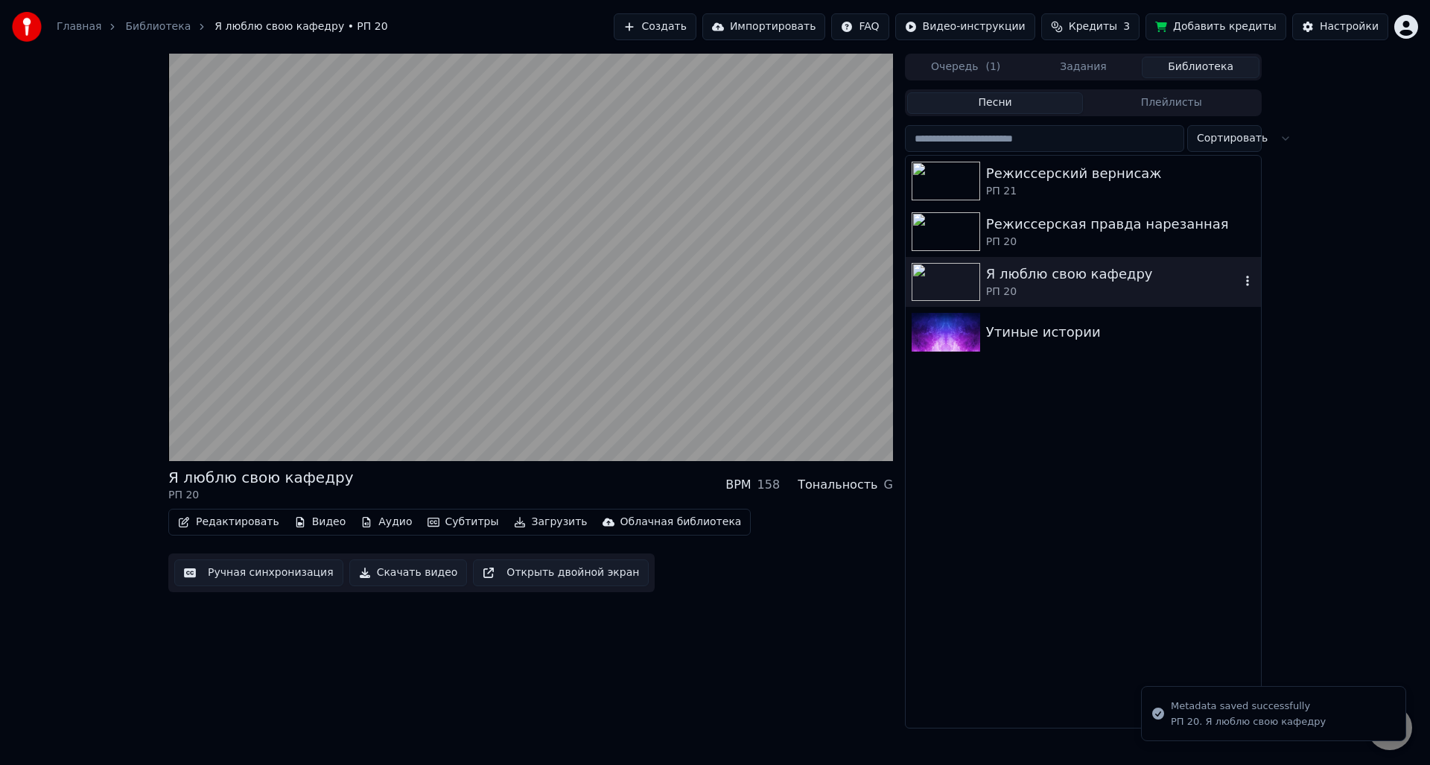
click at [1022, 283] on div "Я люблю свою кафедру" at bounding box center [1113, 274] width 254 height 21
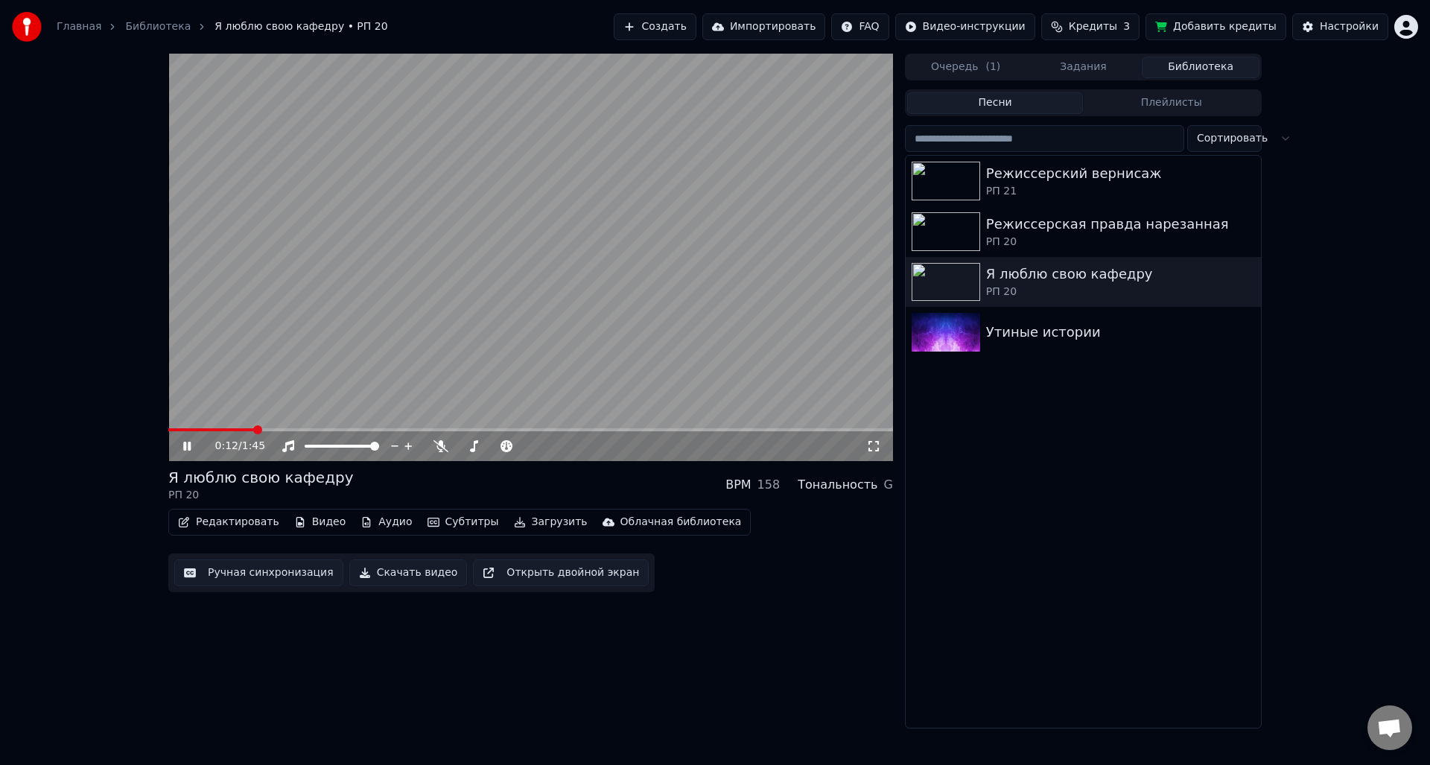
drag, startPoint x: 212, startPoint y: 427, endPoint x: 176, endPoint y: 434, distance: 37.1
click at [130, 425] on div "0:12 / 1:45 Я люблю свою кафедру РП 20 BPM 158 Тональность G Редактировать Виде…" at bounding box center [715, 391] width 1430 height 675
click at [179, 429] on span at bounding box center [211, 429] width 87 height 3
click at [1074, 339] on div "Утиные истории" at bounding box center [1113, 332] width 254 height 21
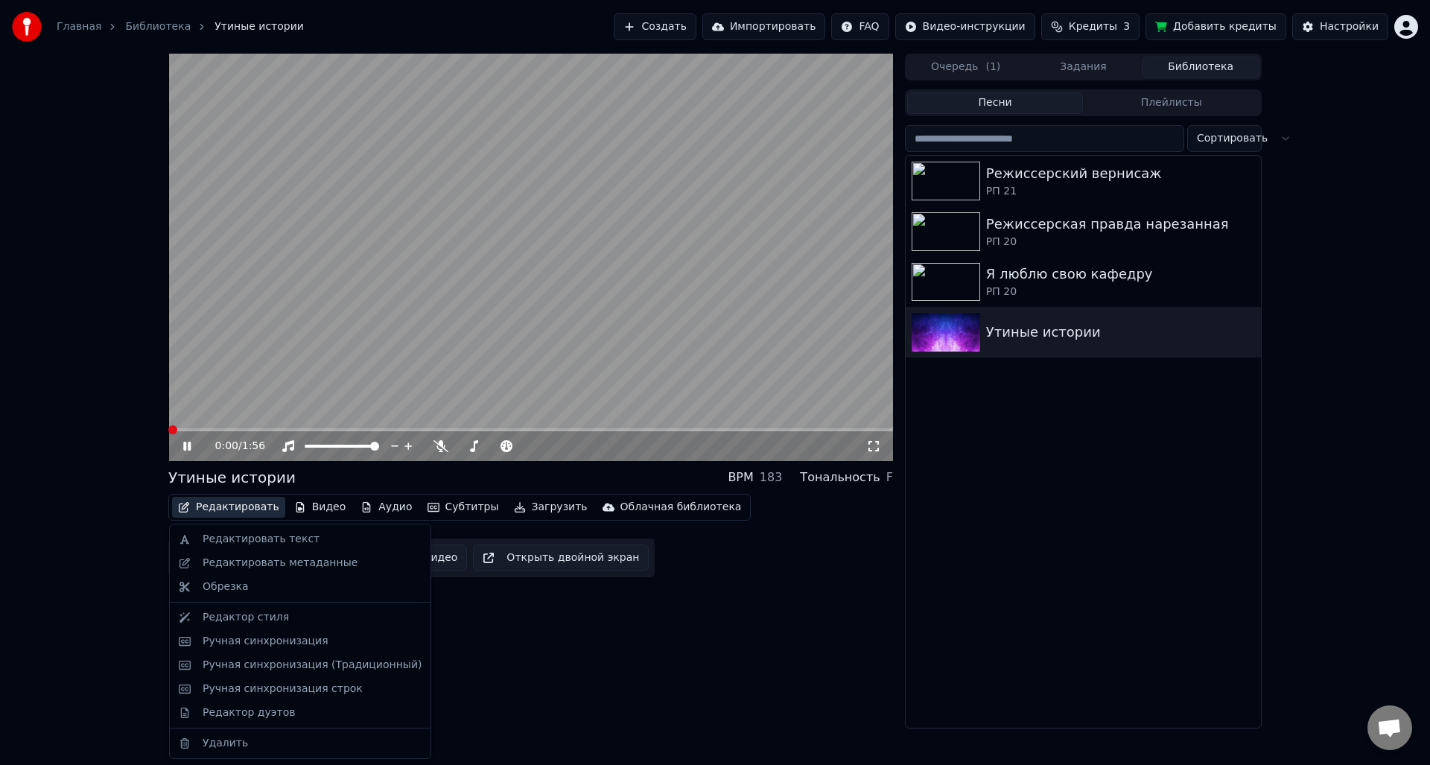
click at [211, 512] on button "Редактировать" at bounding box center [228, 507] width 113 height 21
click at [282, 564] on div "Редактировать метаданные" at bounding box center [280, 562] width 155 height 15
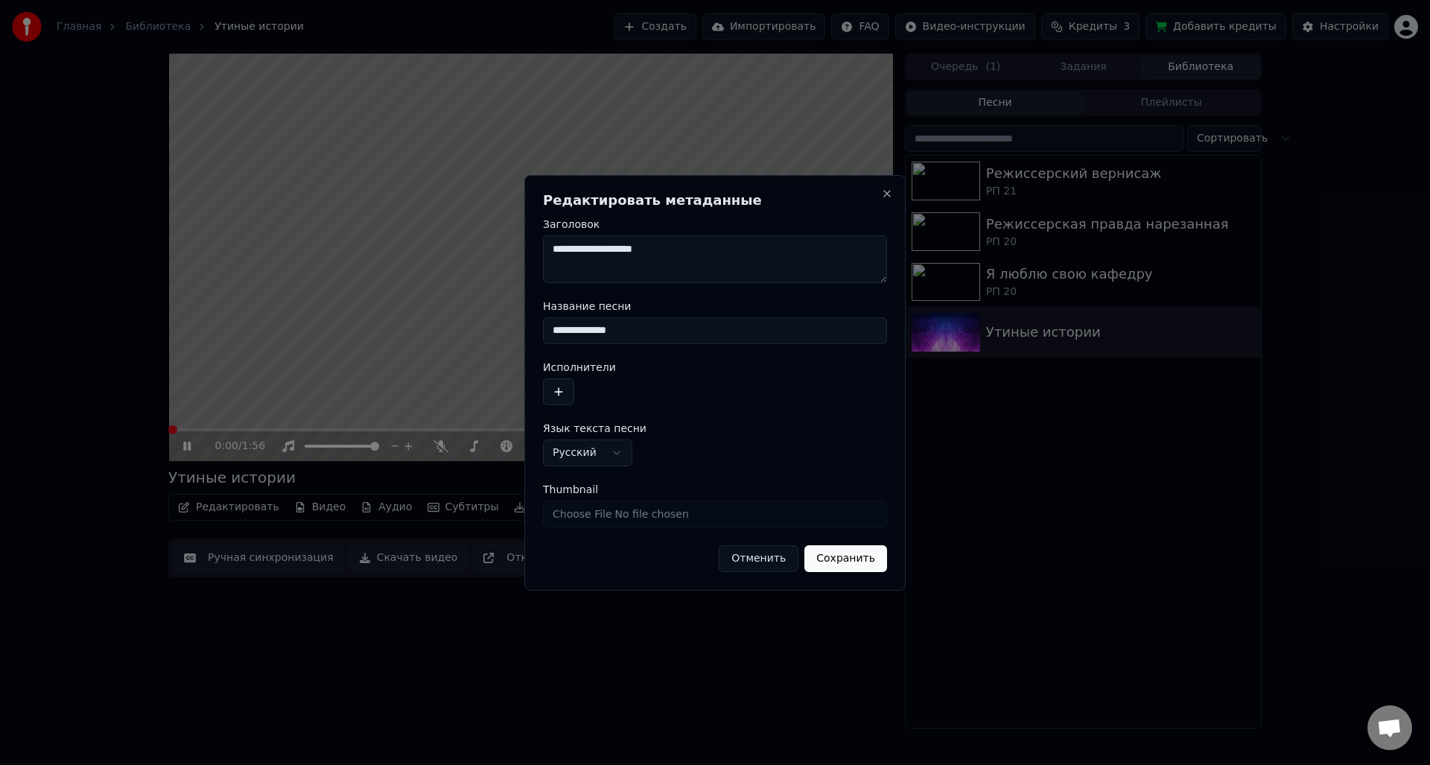
click at [561, 389] on button "button" at bounding box center [558, 391] width 31 height 27
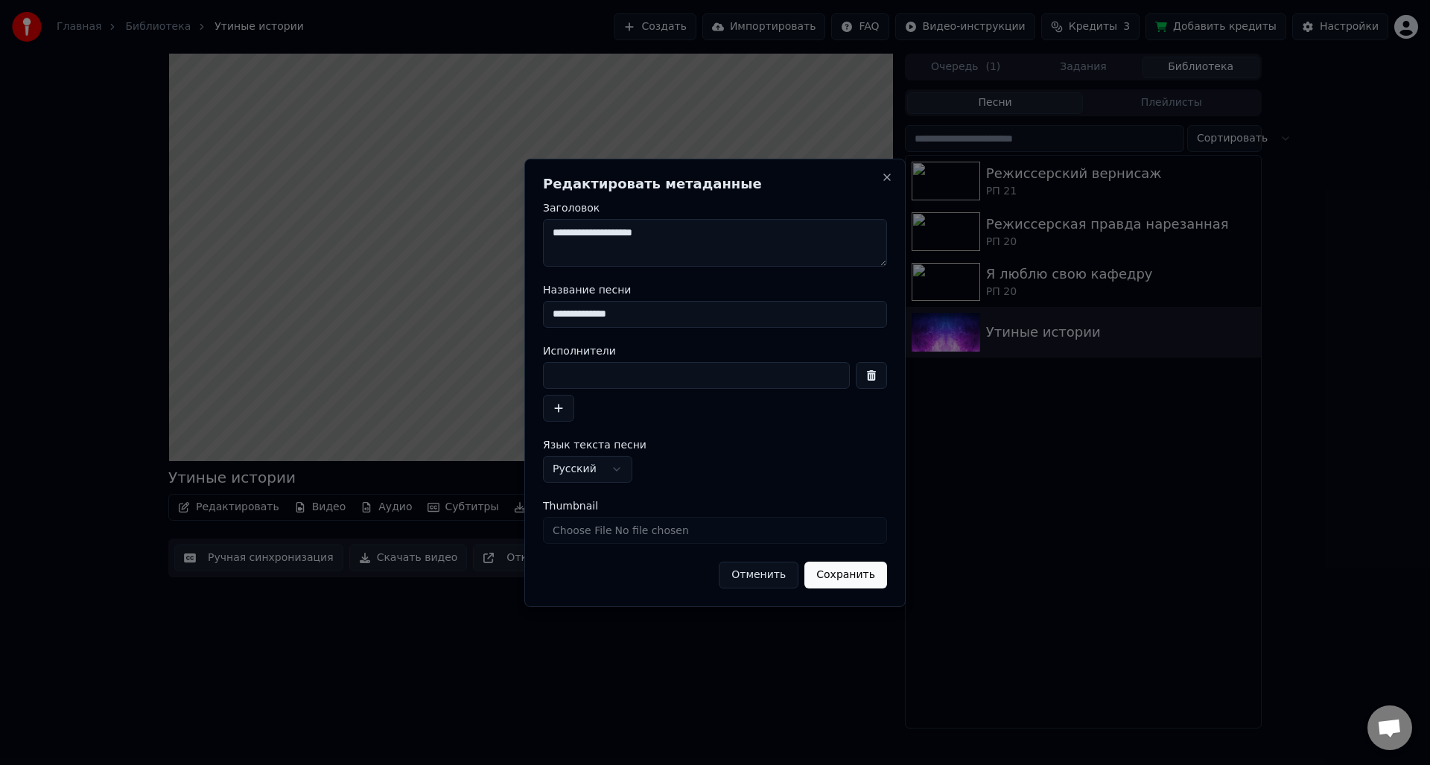
click at [584, 378] on input at bounding box center [696, 375] width 307 height 27
type input "*****"
click at [832, 582] on button "Сохранить" at bounding box center [845, 574] width 83 height 27
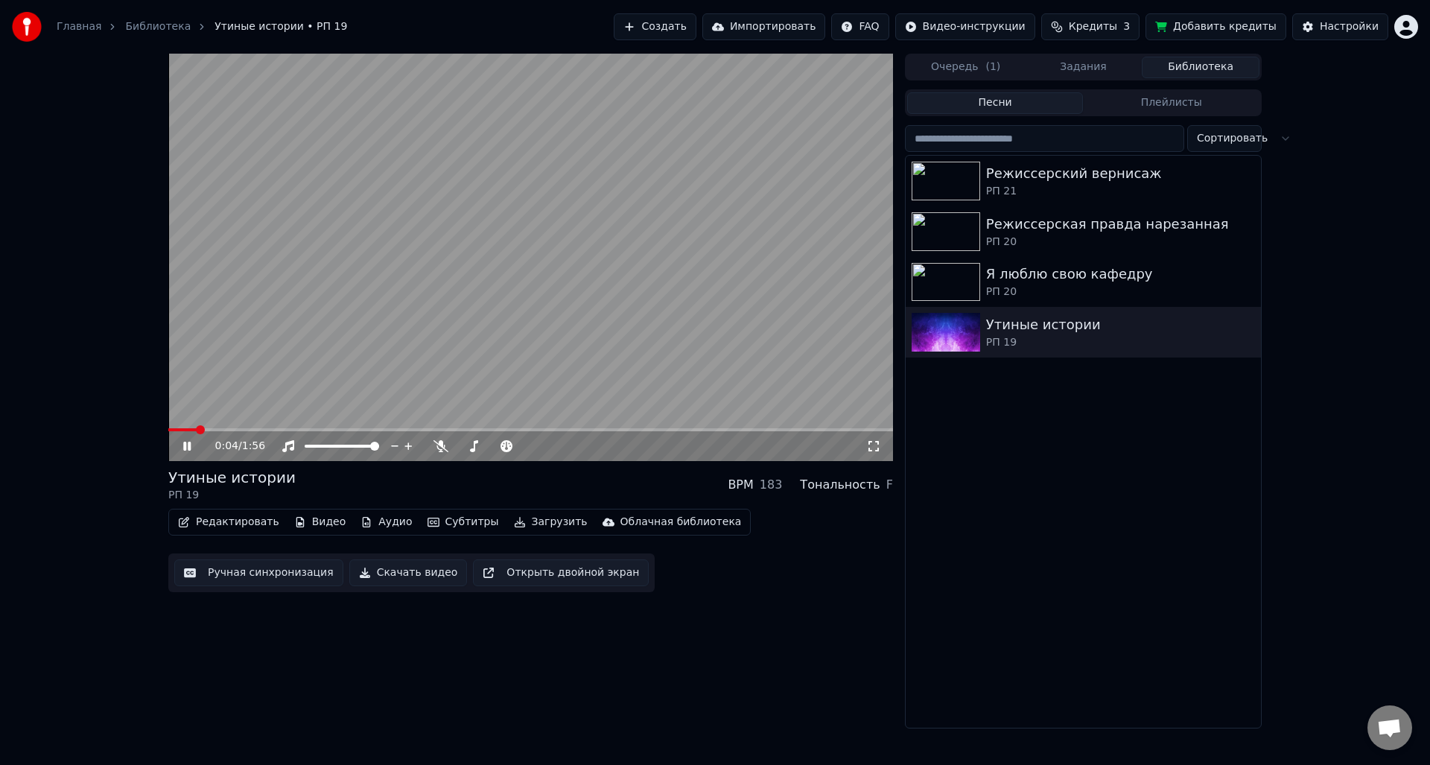
click at [392, 570] on button "Скачать видео" at bounding box center [408, 572] width 118 height 27
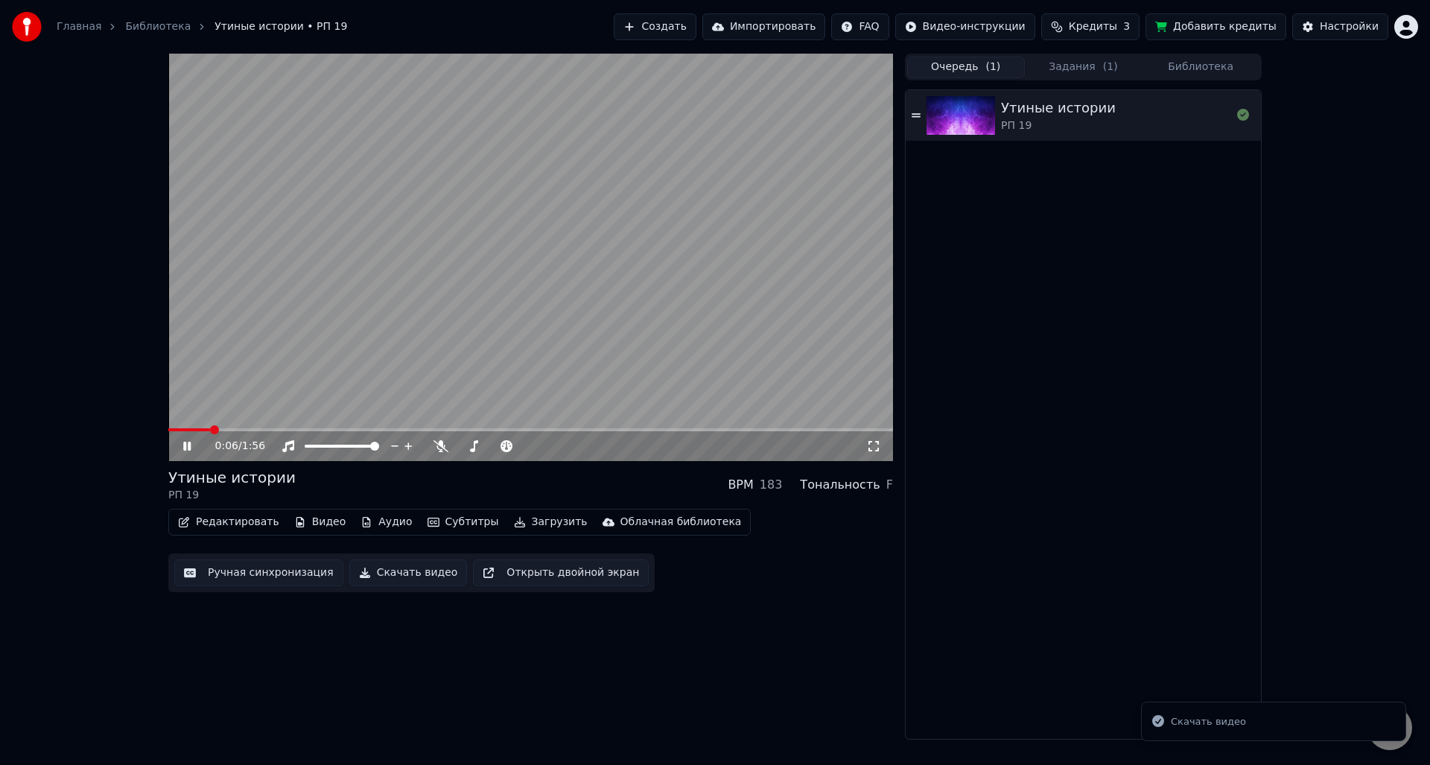
click at [954, 69] on button "Очередь ( 1 )" at bounding box center [966, 68] width 118 height 22
click at [1189, 58] on button "Библиотека" at bounding box center [1200, 68] width 118 height 22
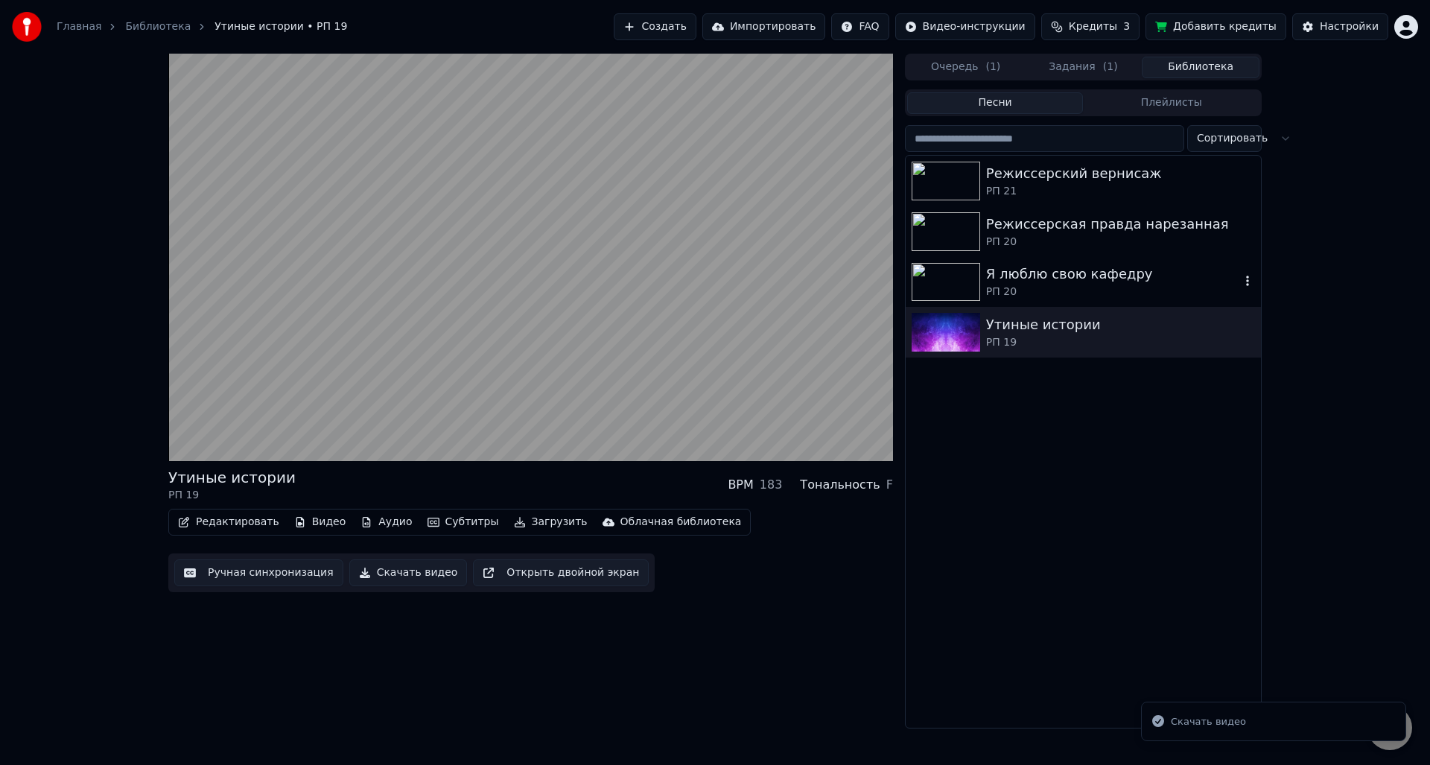
click at [1041, 294] on div "РП 20" at bounding box center [1113, 291] width 254 height 15
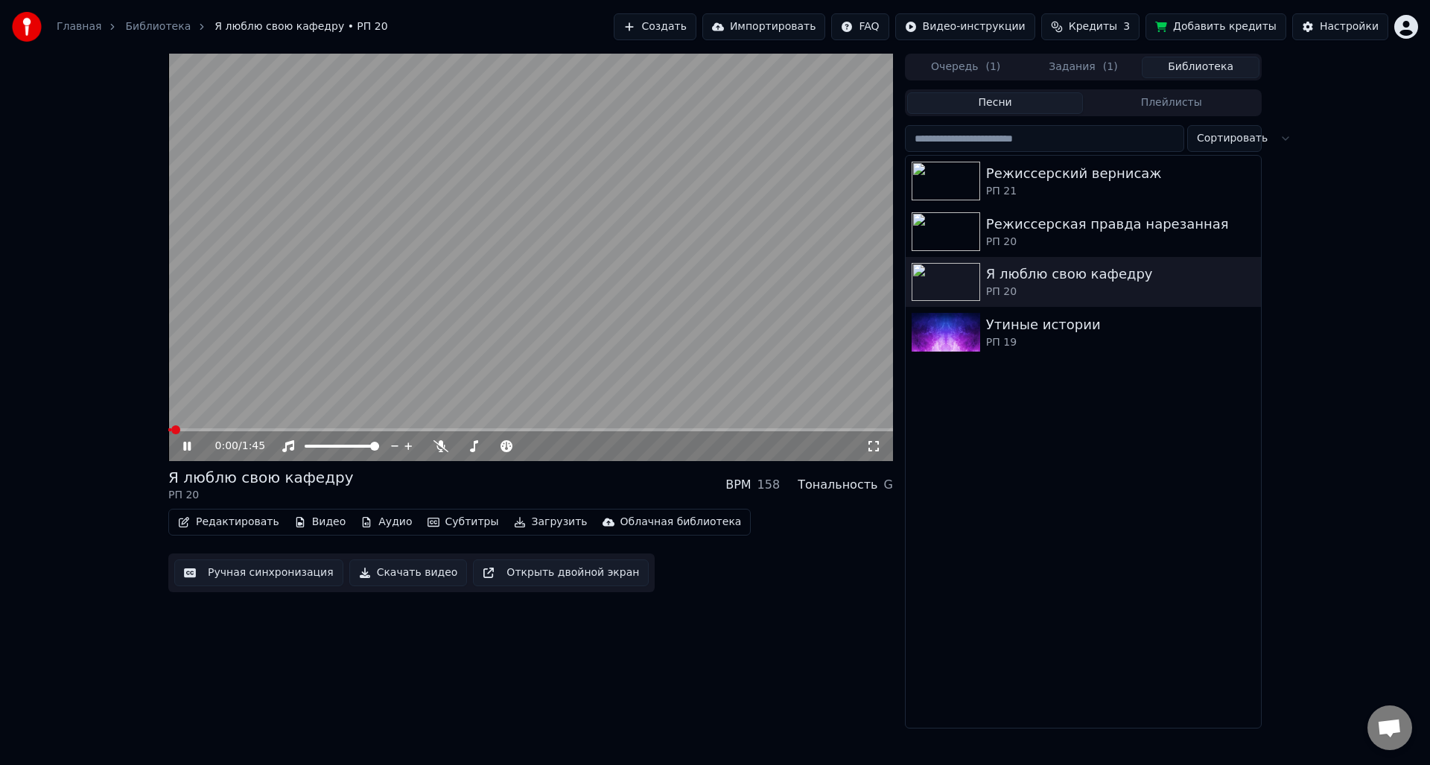
click at [380, 573] on button "Скачать видео" at bounding box center [408, 572] width 118 height 27
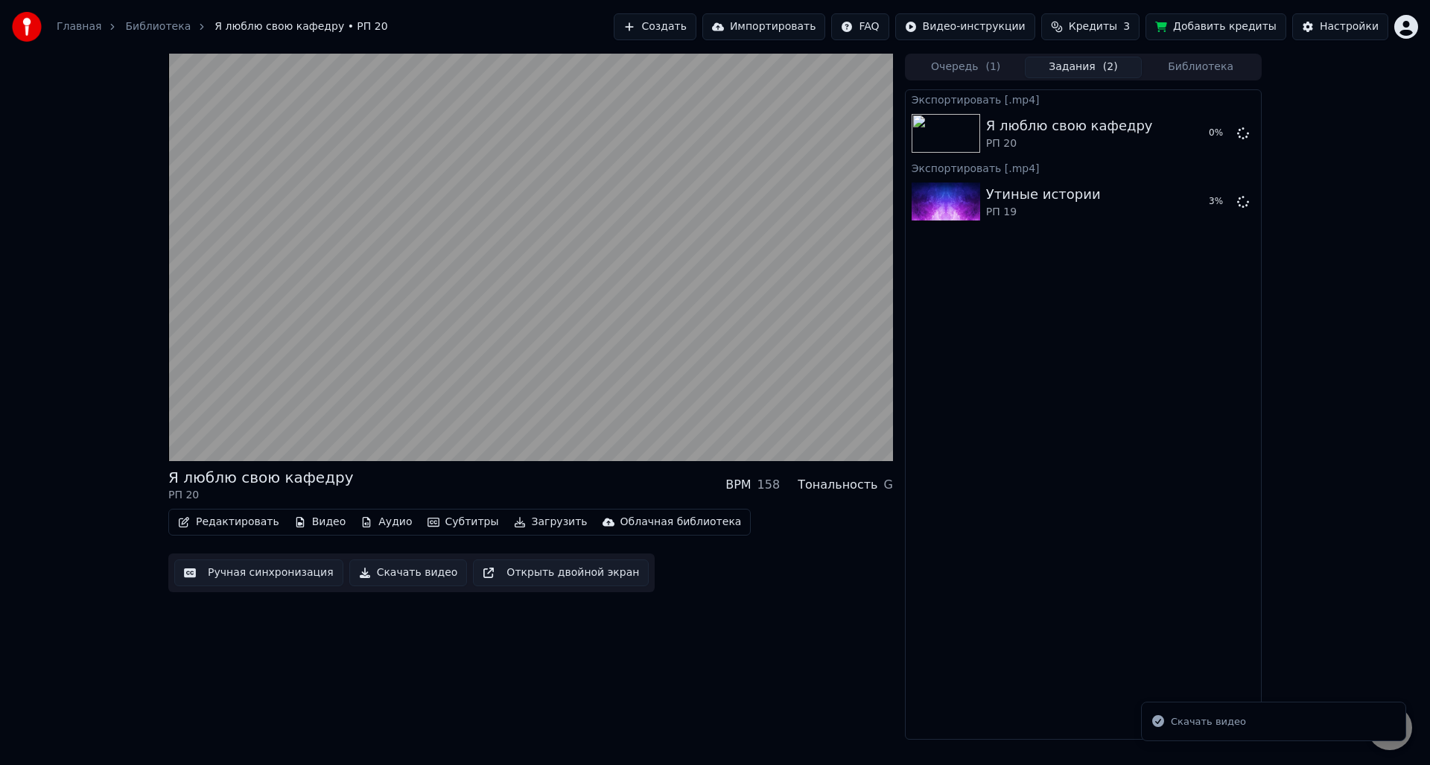
click at [1196, 57] on button "Библиотека" at bounding box center [1200, 68] width 118 height 22
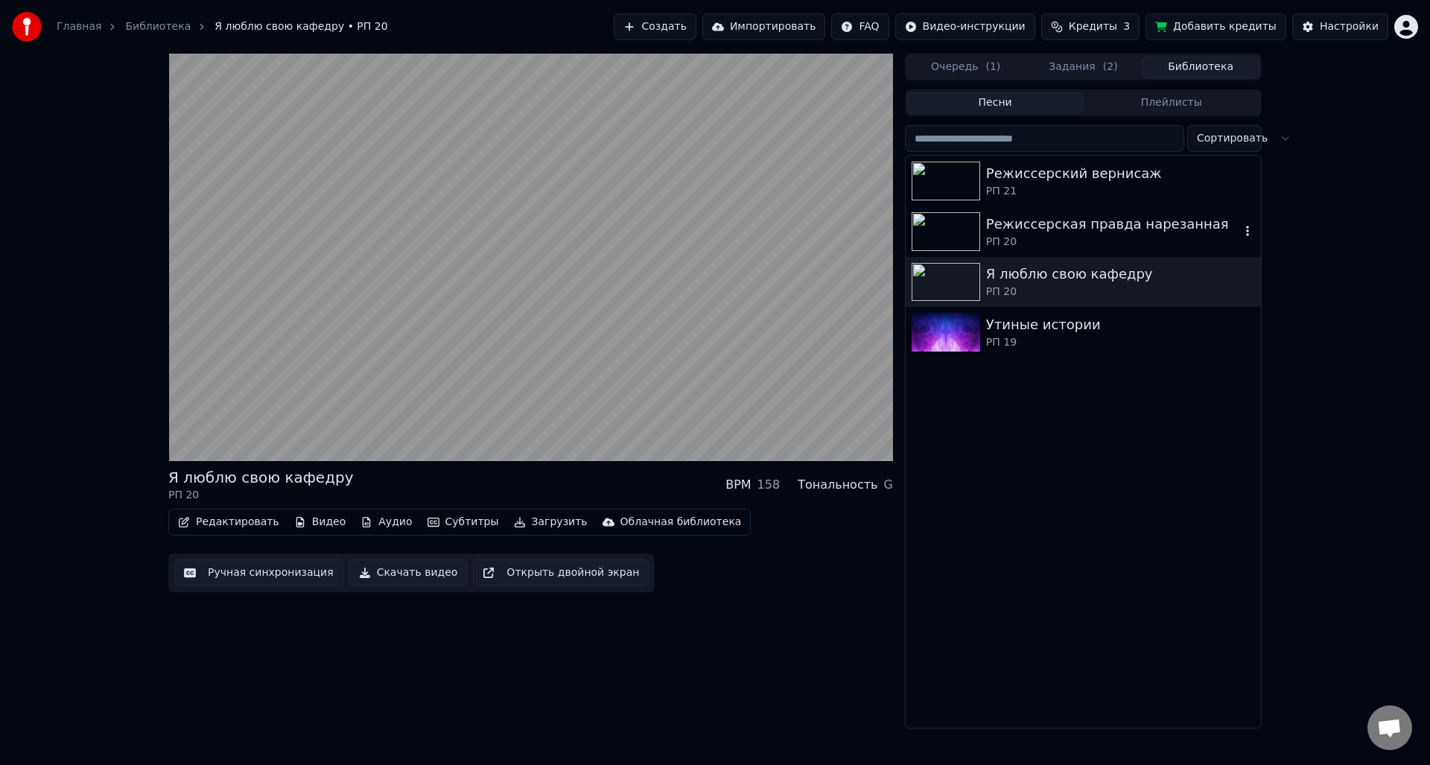
click at [1031, 230] on div "Режиссерская правда нарезанная" at bounding box center [1113, 224] width 254 height 21
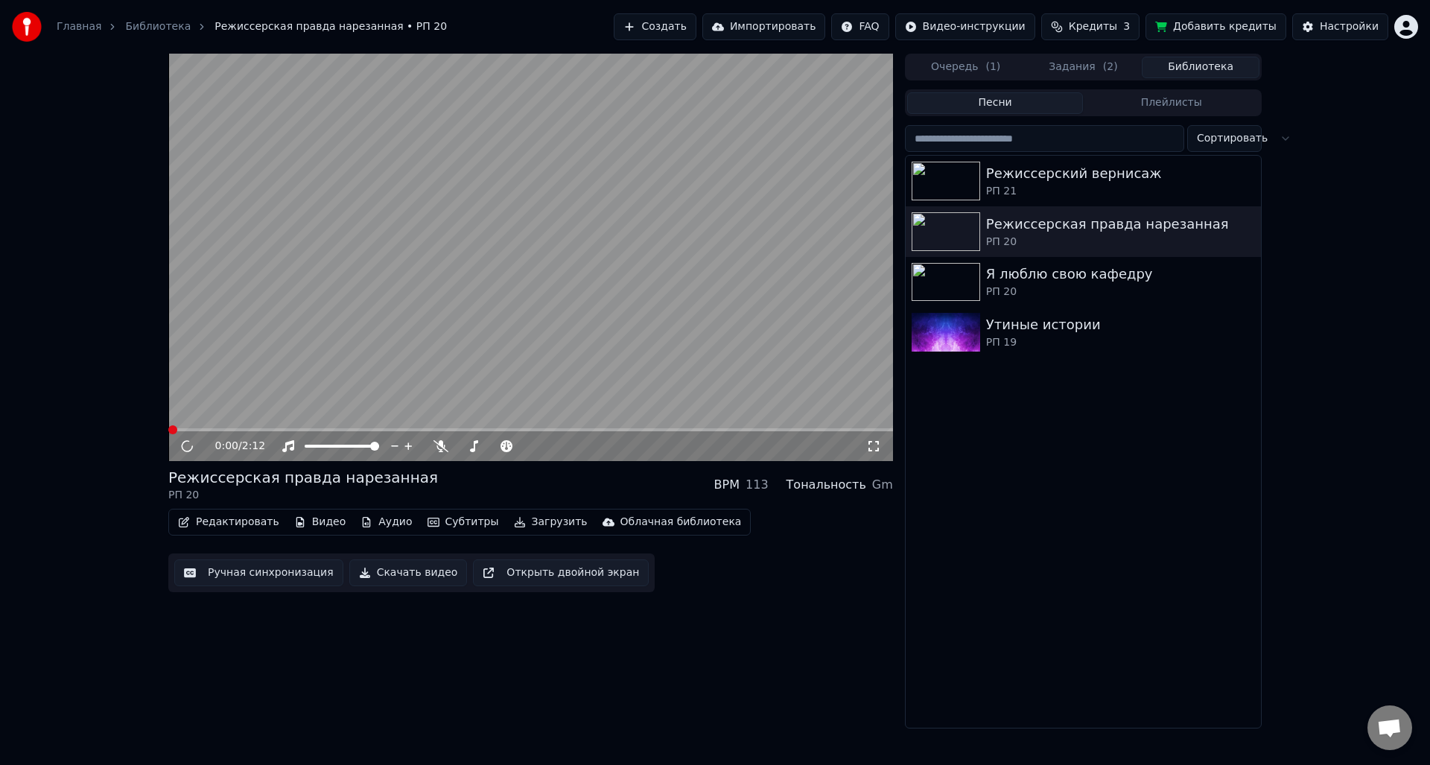
click at [403, 581] on button "Скачать видео" at bounding box center [408, 572] width 118 height 27
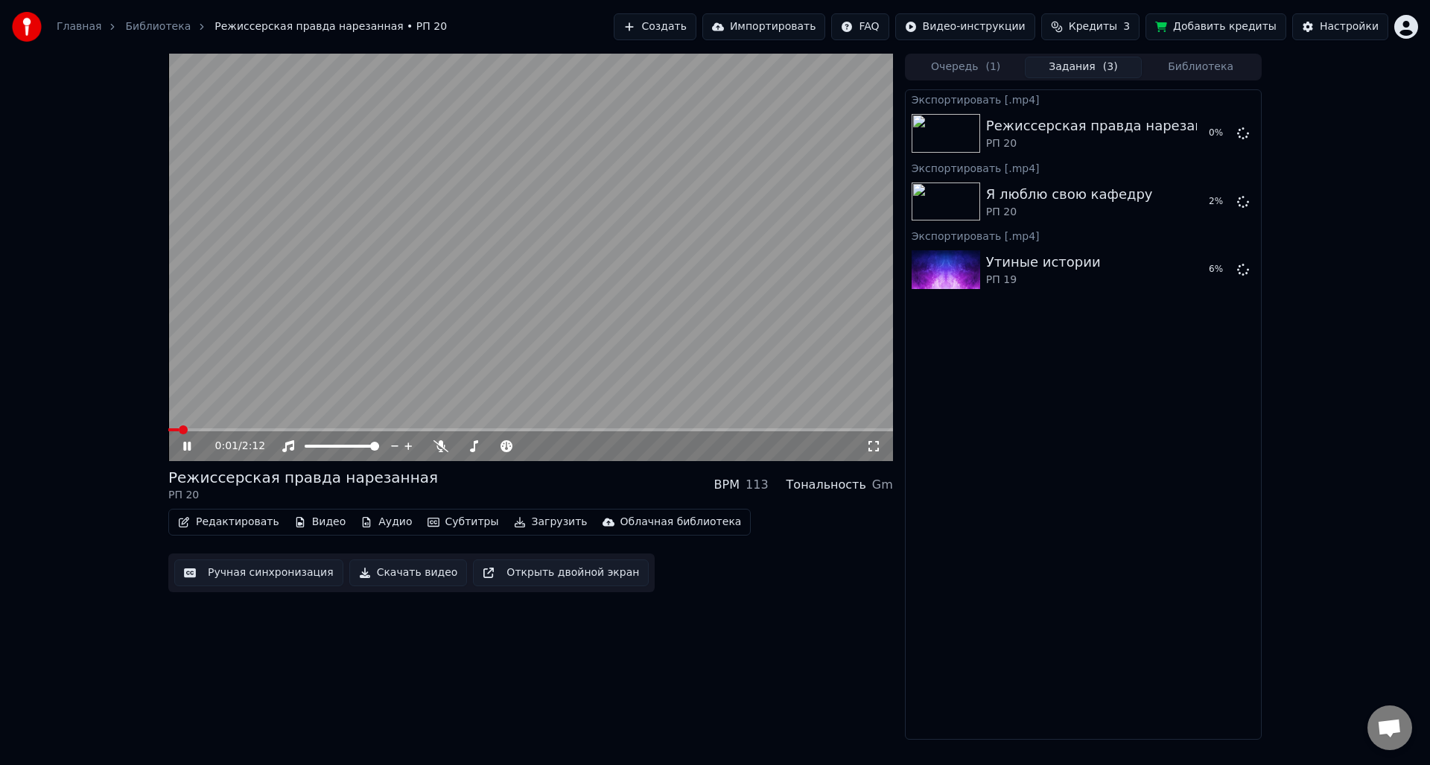
click at [1202, 62] on button "Библиотека" at bounding box center [1200, 68] width 118 height 22
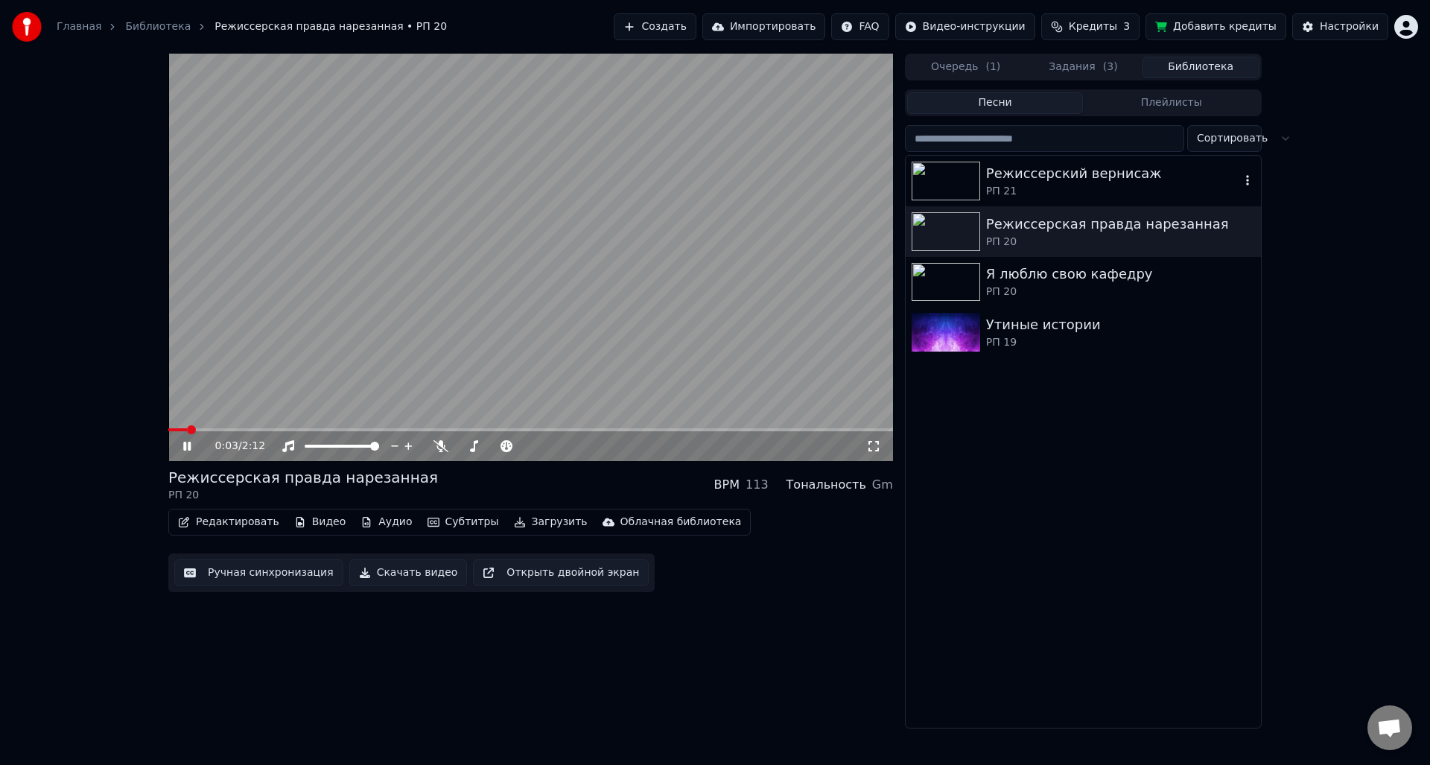
click at [1069, 188] on div "РП 21" at bounding box center [1113, 191] width 254 height 15
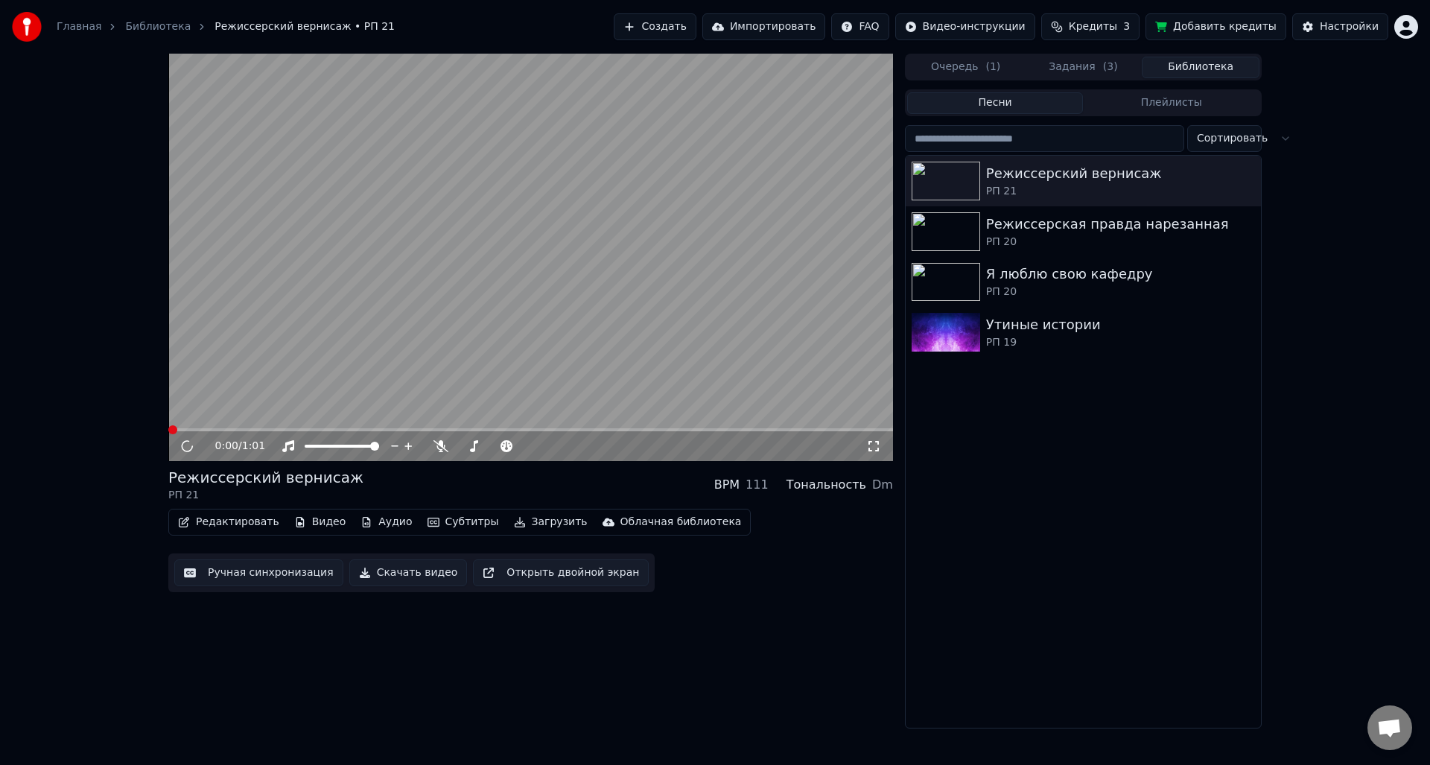
click at [382, 578] on button "Скачать видео" at bounding box center [408, 572] width 118 height 27
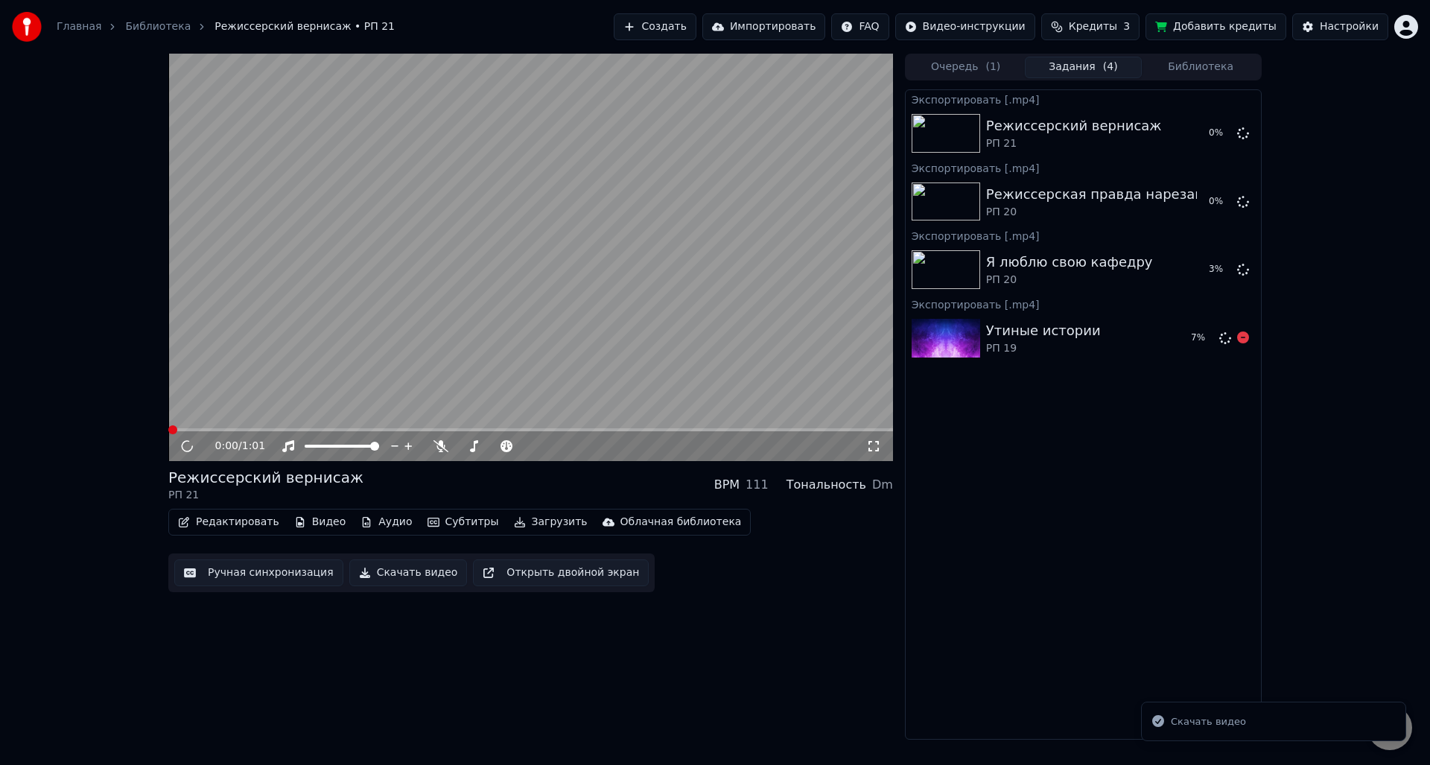
click at [1051, 337] on div "Утиные истории" at bounding box center [1043, 330] width 115 height 21
click at [1066, 243] on div "Экспортировать [.mp4]" at bounding box center [1082, 235] width 355 height 18
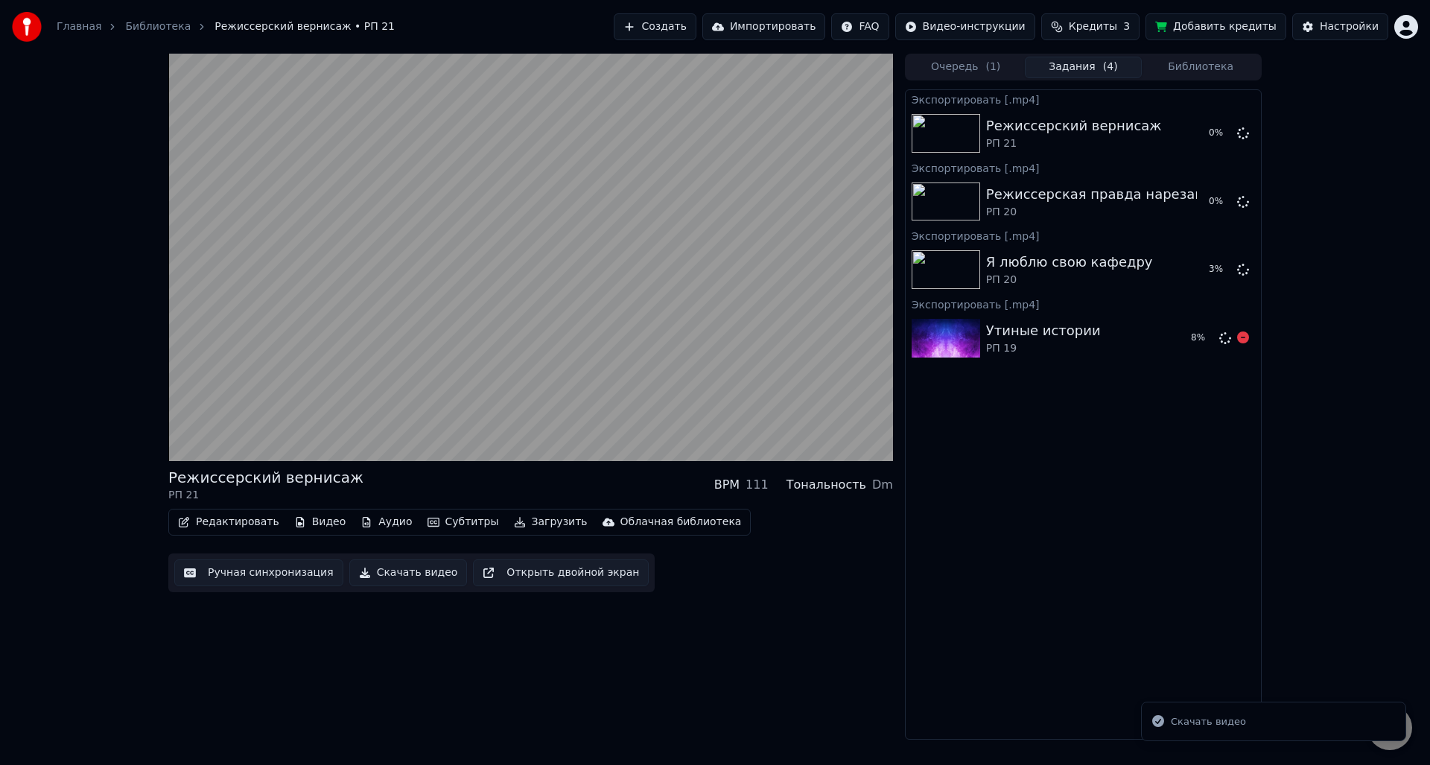
click at [1036, 321] on div "Утиные истории" at bounding box center [1043, 330] width 115 height 21
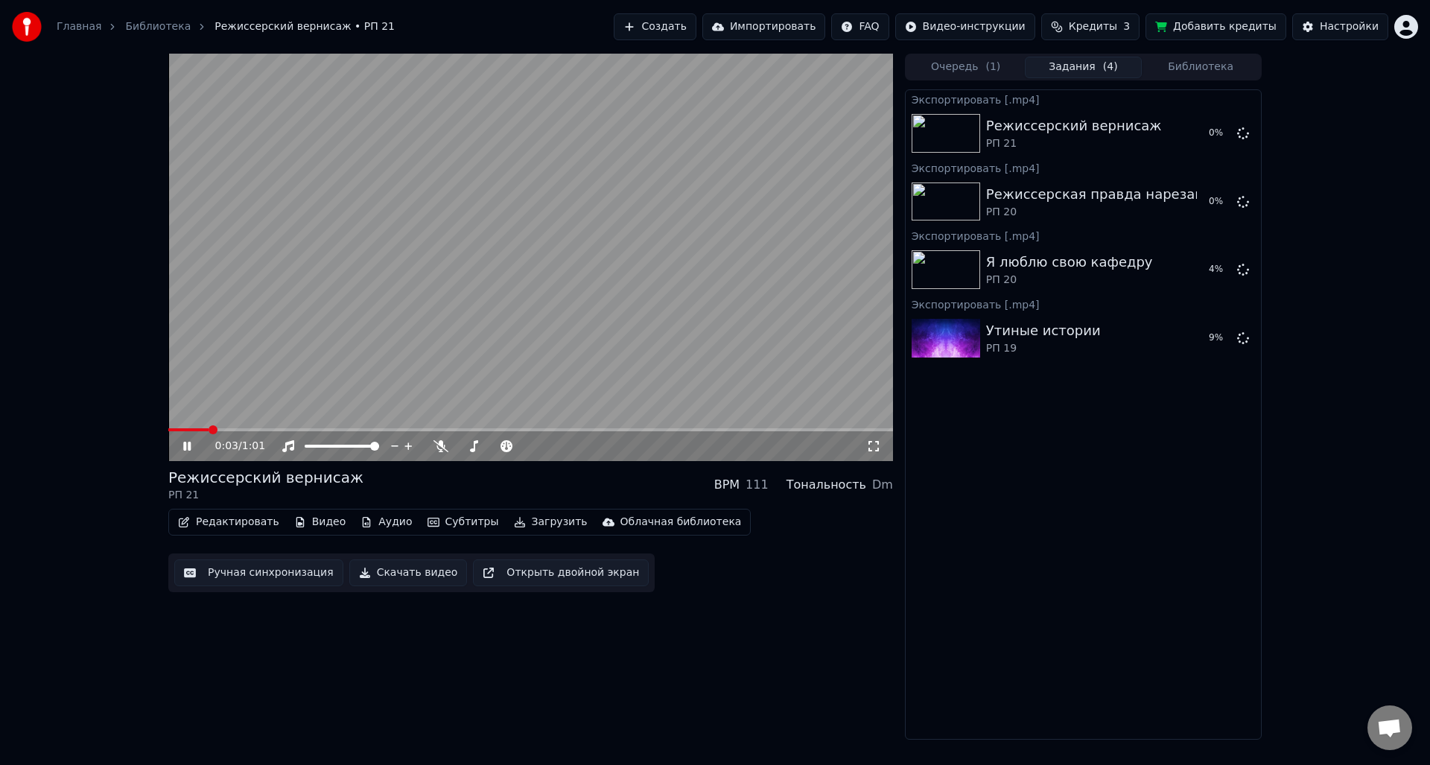
click at [189, 453] on div "0:03 / 1:01" at bounding box center [530, 446] width 713 height 15
click at [187, 447] on icon at bounding box center [197, 446] width 35 height 12
click at [1202, 126] on button "Показать" at bounding box center [1192, 133] width 77 height 27
click at [1414, 28] on html "Главная Библиотека Режиссерский вернисаж • РП 21 Создать Импортировать FAQ Виде…" at bounding box center [715, 382] width 1430 height 765
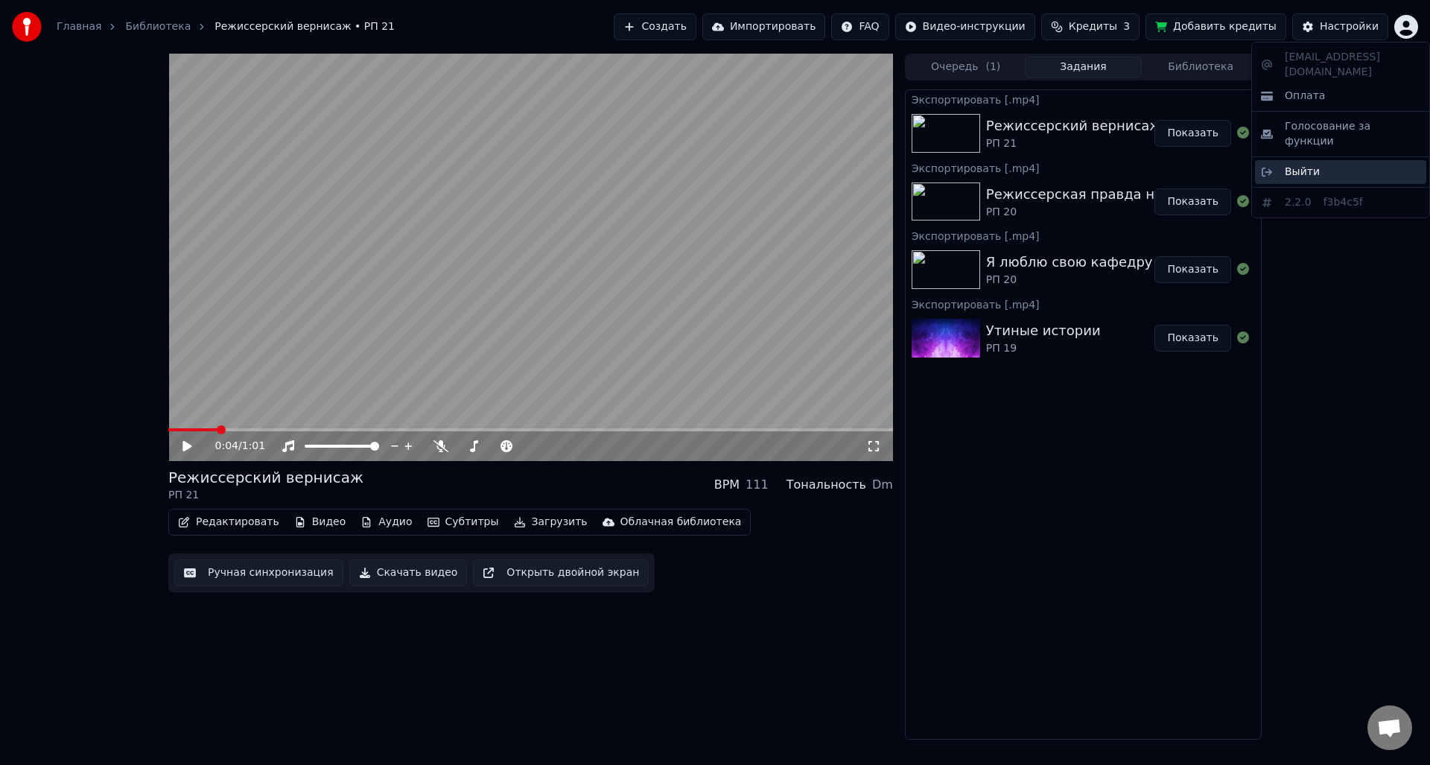
click at [1308, 165] on span "Выйти" at bounding box center [1301, 172] width 35 height 15
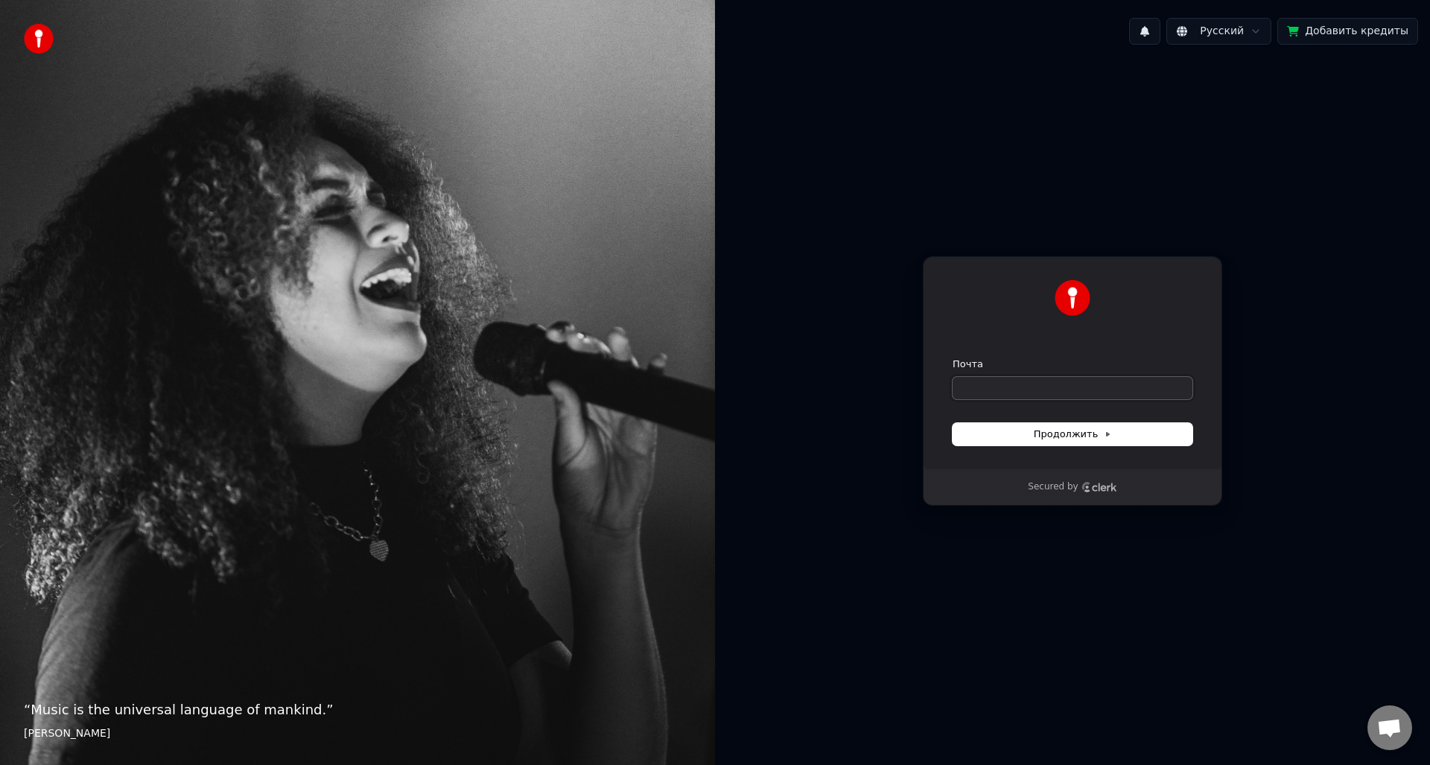
click at [1061, 384] on input "Почта" at bounding box center [1072, 388] width 240 height 22
type input "*"
click at [1111, 433] on button "Продолжить" at bounding box center [1072, 434] width 240 height 22
type input "**********"
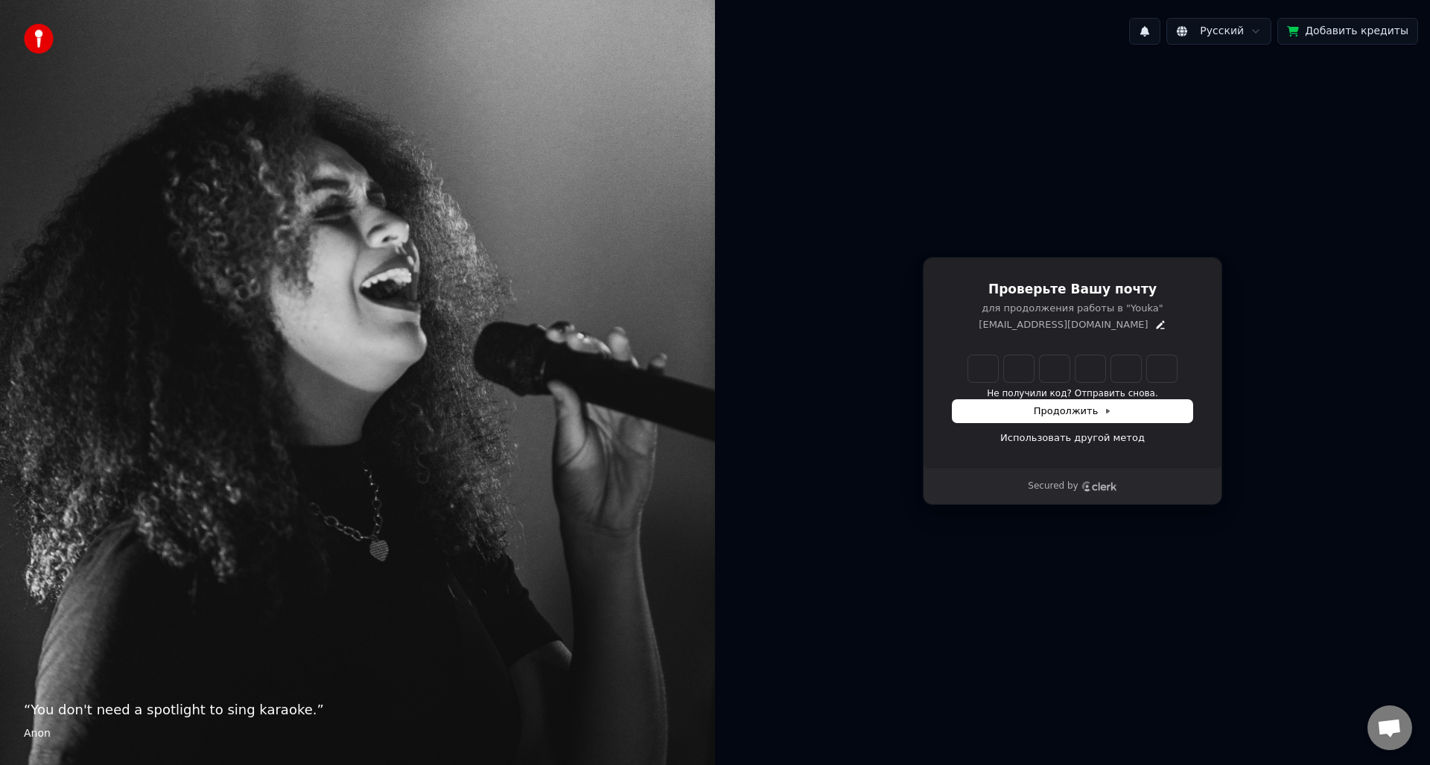
click at [973, 364] on input "Enter verification code" at bounding box center [1072, 368] width 208 height 27
paste input "******"
type input "******"
